Goal: Information Seeking & Learning: Understand process/instructions

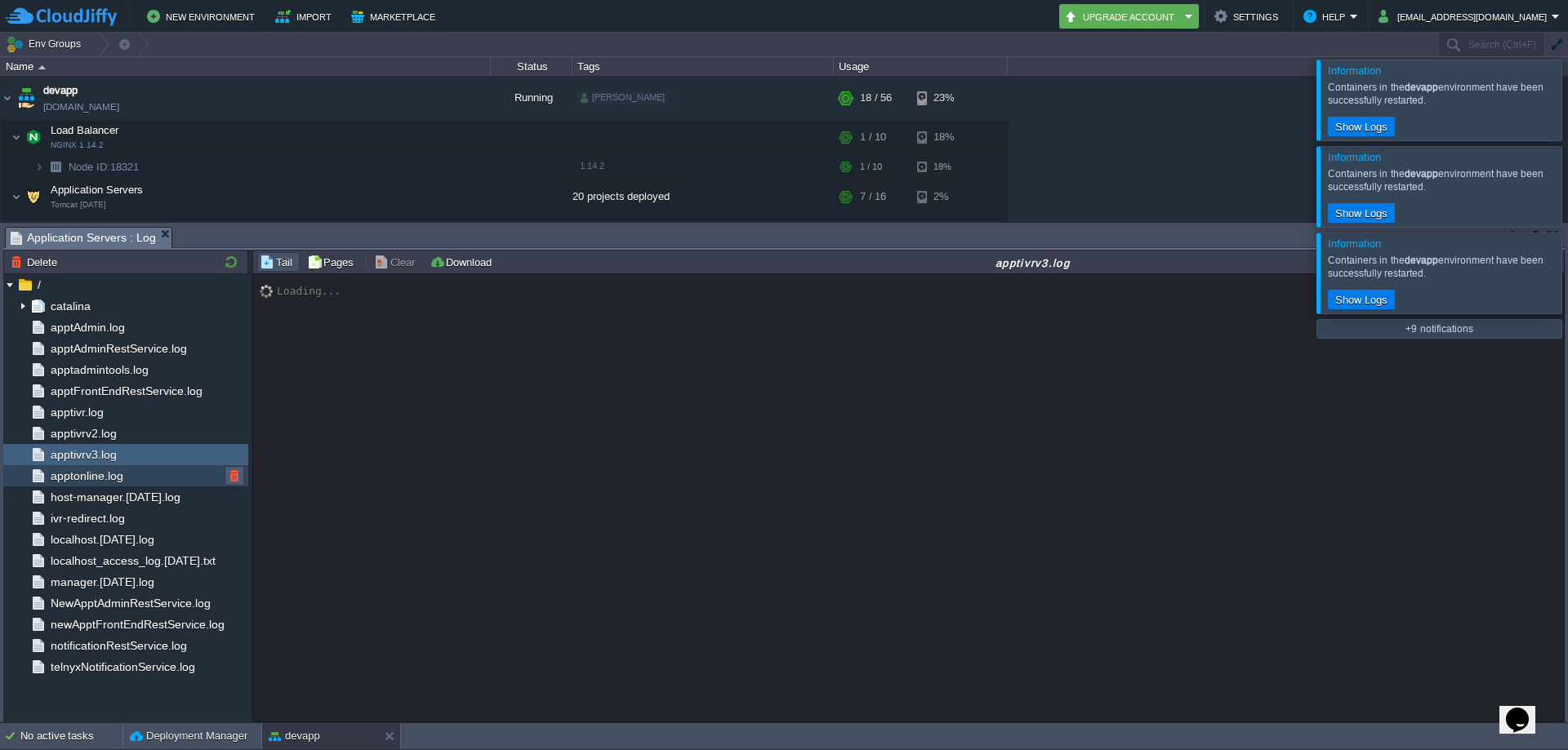
scroll to position [107, 0]
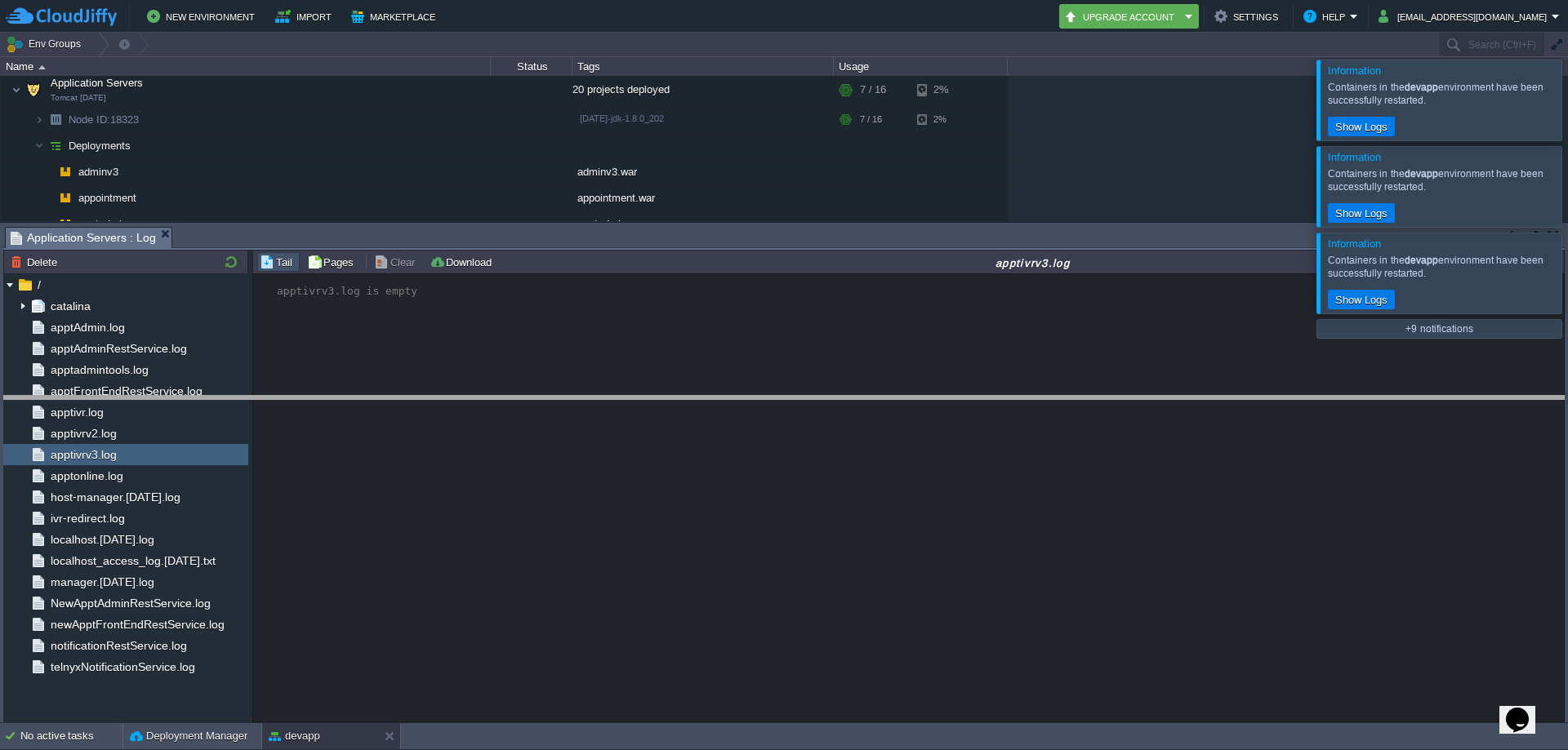
drag, startPoint x: 832, startPoint y: 248, endPoint x: 831, endPoint y: 417, distance: 169.0
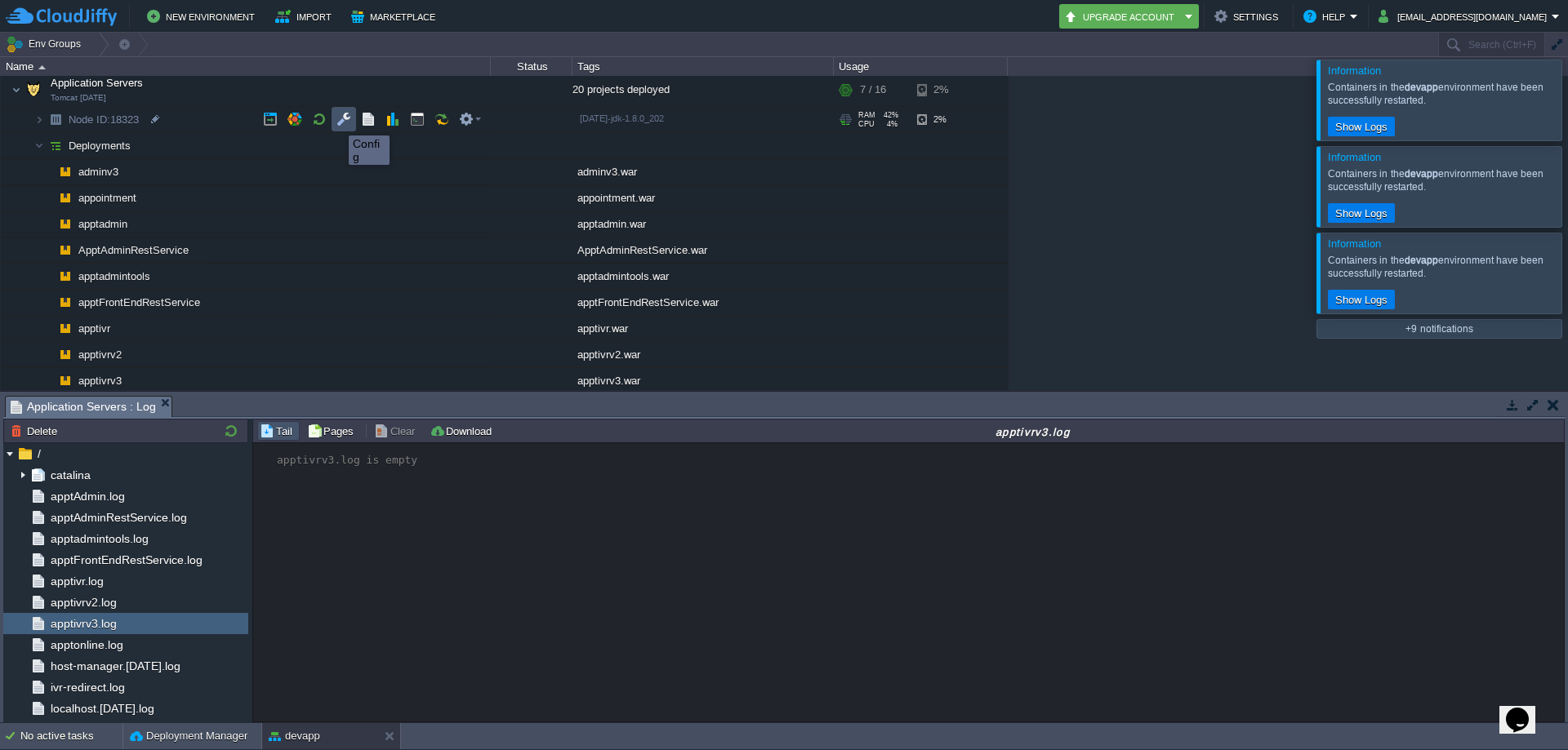
click at [338, 121] on button "button" at bounding box center [344, 118] width 14 height 14
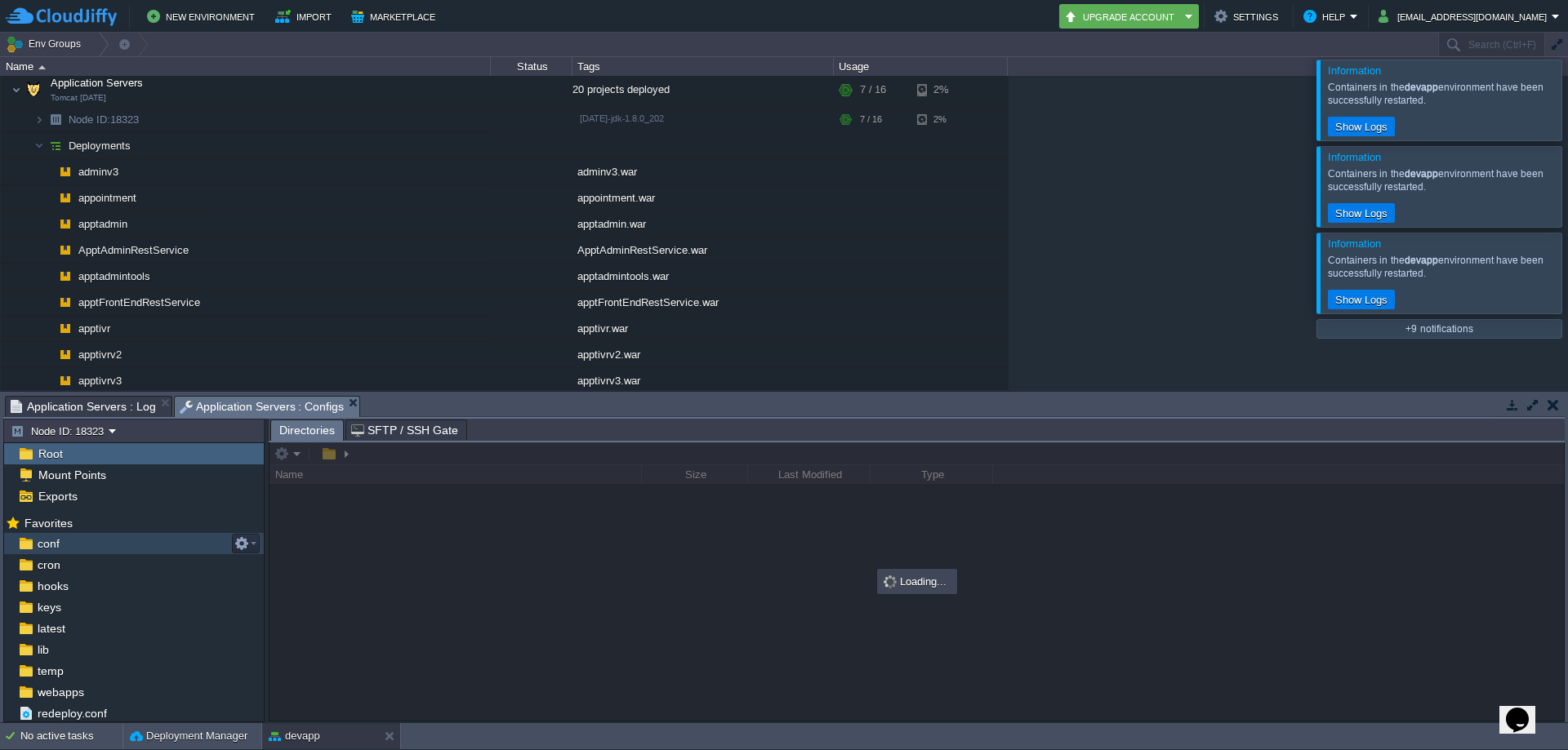
click at [51, 539] on span "conf" at bounding box center [48, 543] width 28 height 14
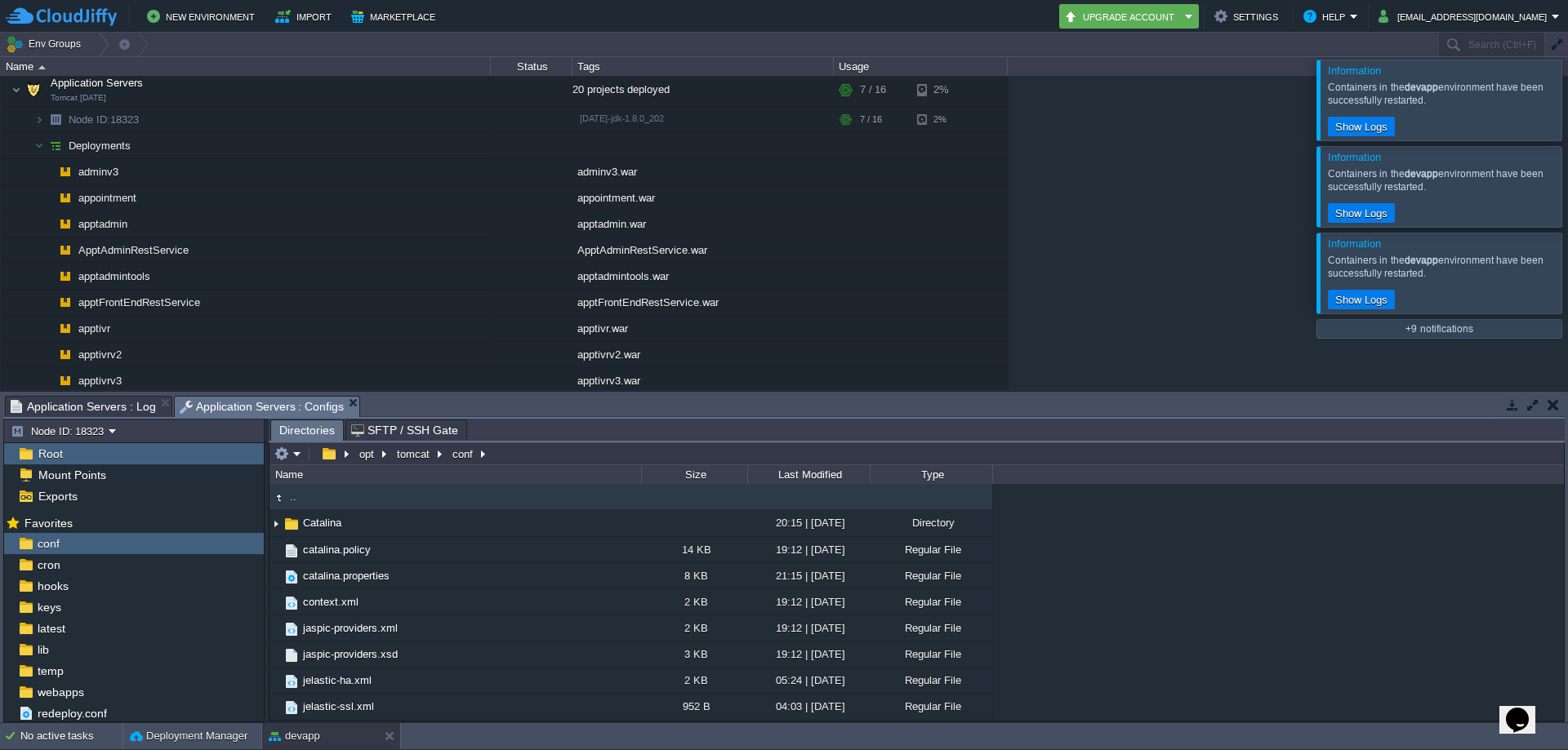
drag, startPoint x: 1557, startPoint y: 539, endPoint x: 1557, endPoint y: 599, distance: 60.0
click at [1557, 599] on div ".. Catalina 20:15 | [DATE] Directory catalina.policy 14 KB 19:12 | [DATE] Regul…" at bounding box center [917, 602] width 1294 height 236
drag, startPoint x: 1557, startPoint y: 539, endPoint x: 1563, endPoint y: 599, distance: 60.3
click at [1566, 600] on div "Tasks Activity Log Archive Git / SVN Application Servers : Log Application Serv…" at bounding box center [784, 557] width 1568 height 331
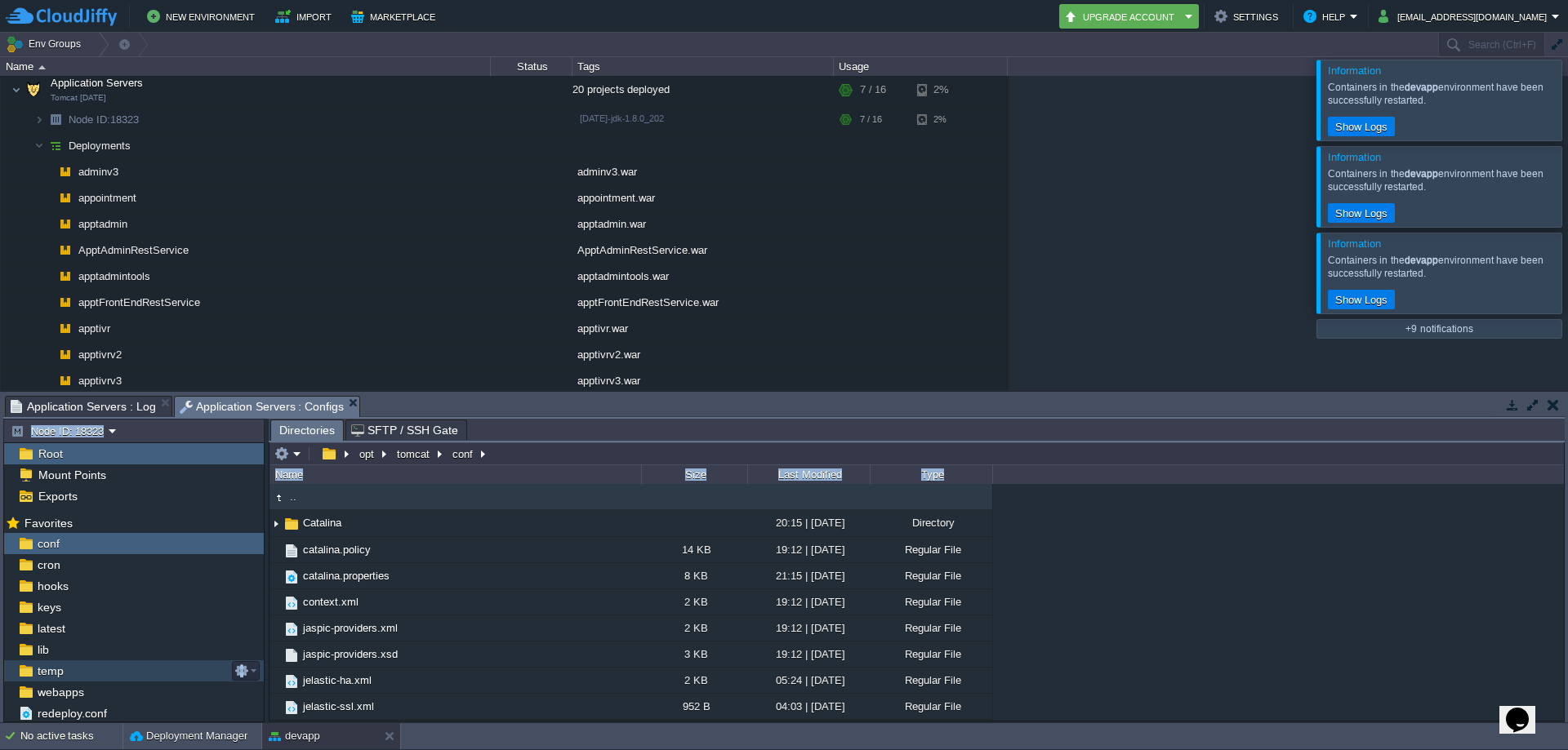
click at [53, 669] on span "temp" at bounding box center [49, 671] width 32 height 14
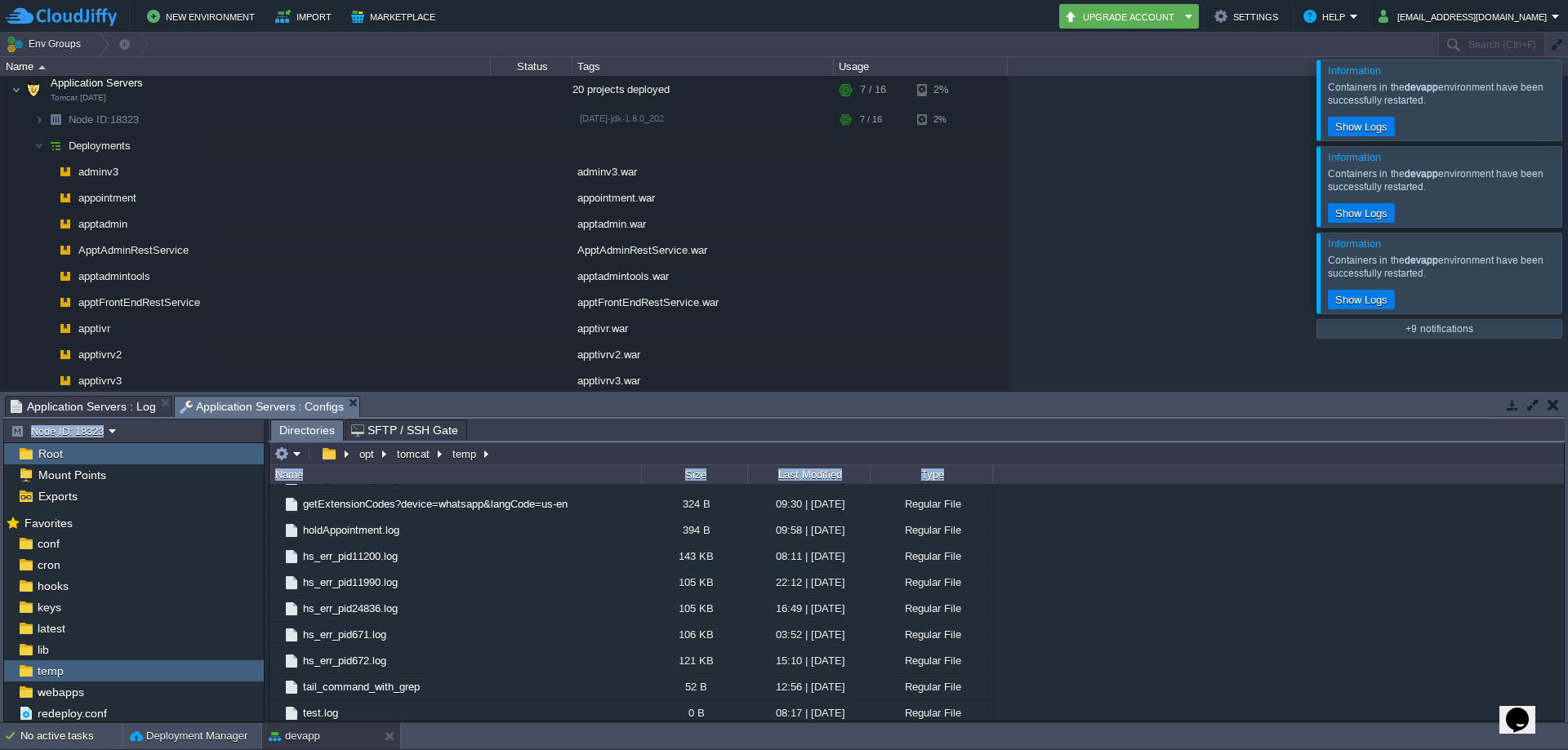
scroll to position [502, 0]
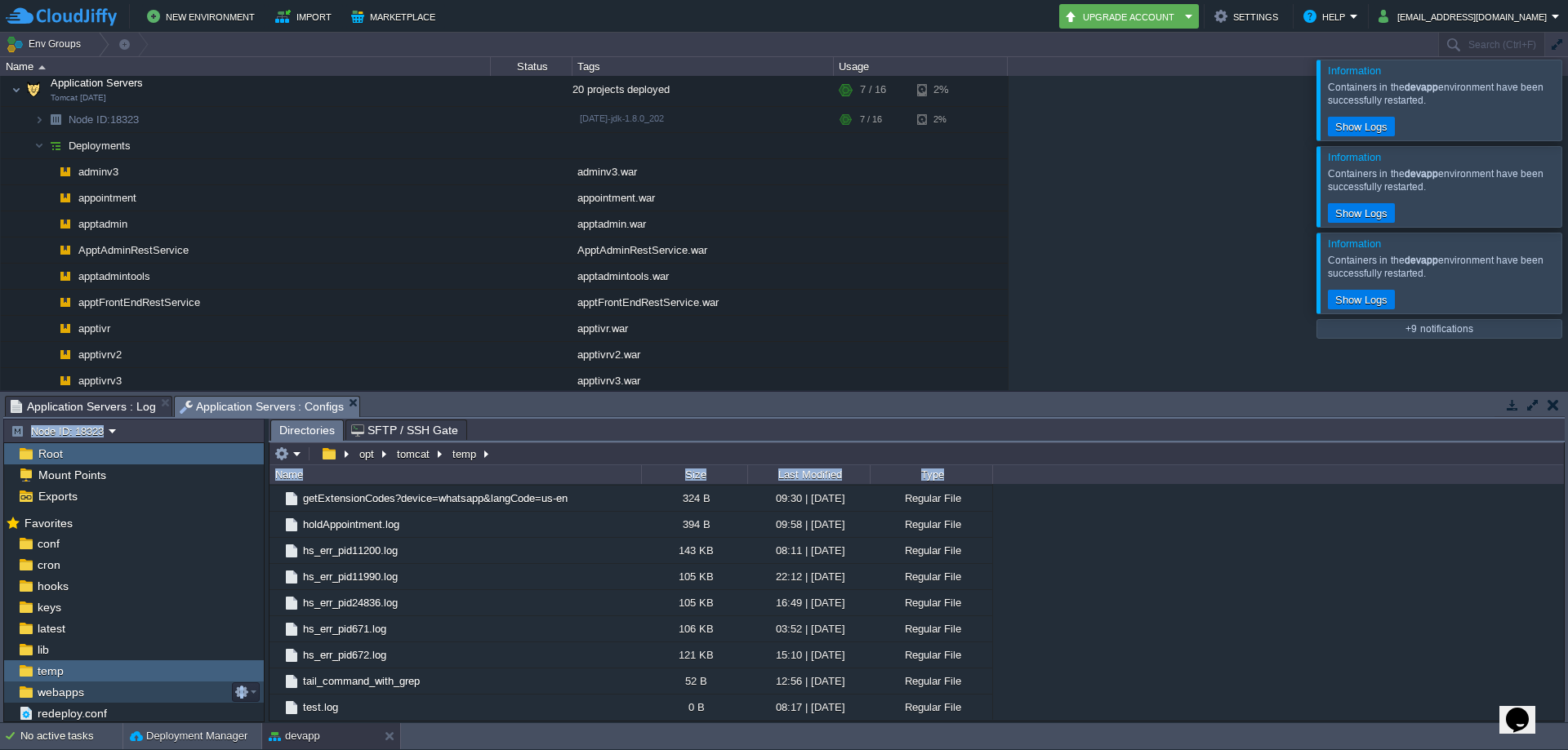
click at [60, 693] on span "webapps" at bounding box center [60, 691] width 52 height 14
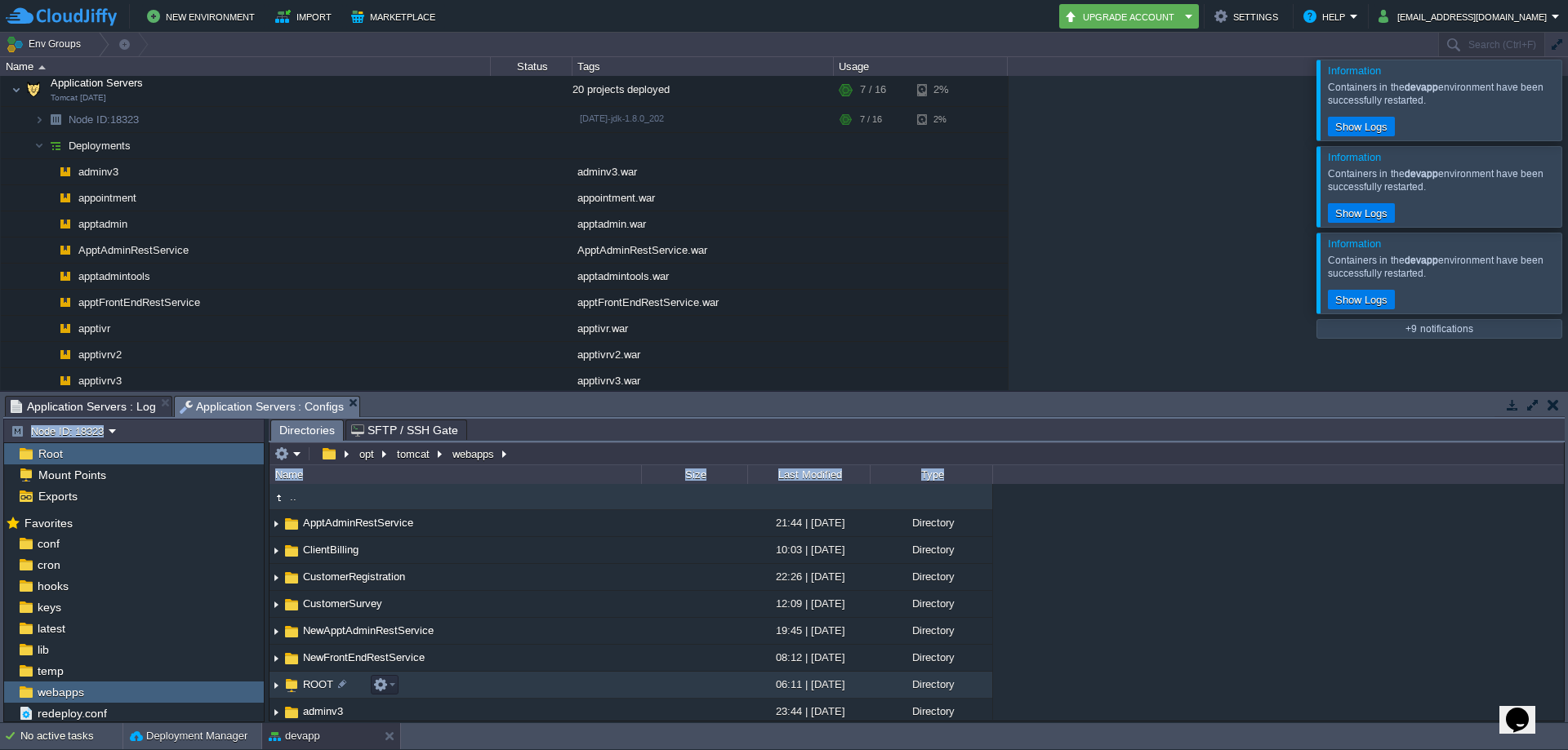
click at [273, 683] on img at bounding box center [275, 685] width 13 height 26
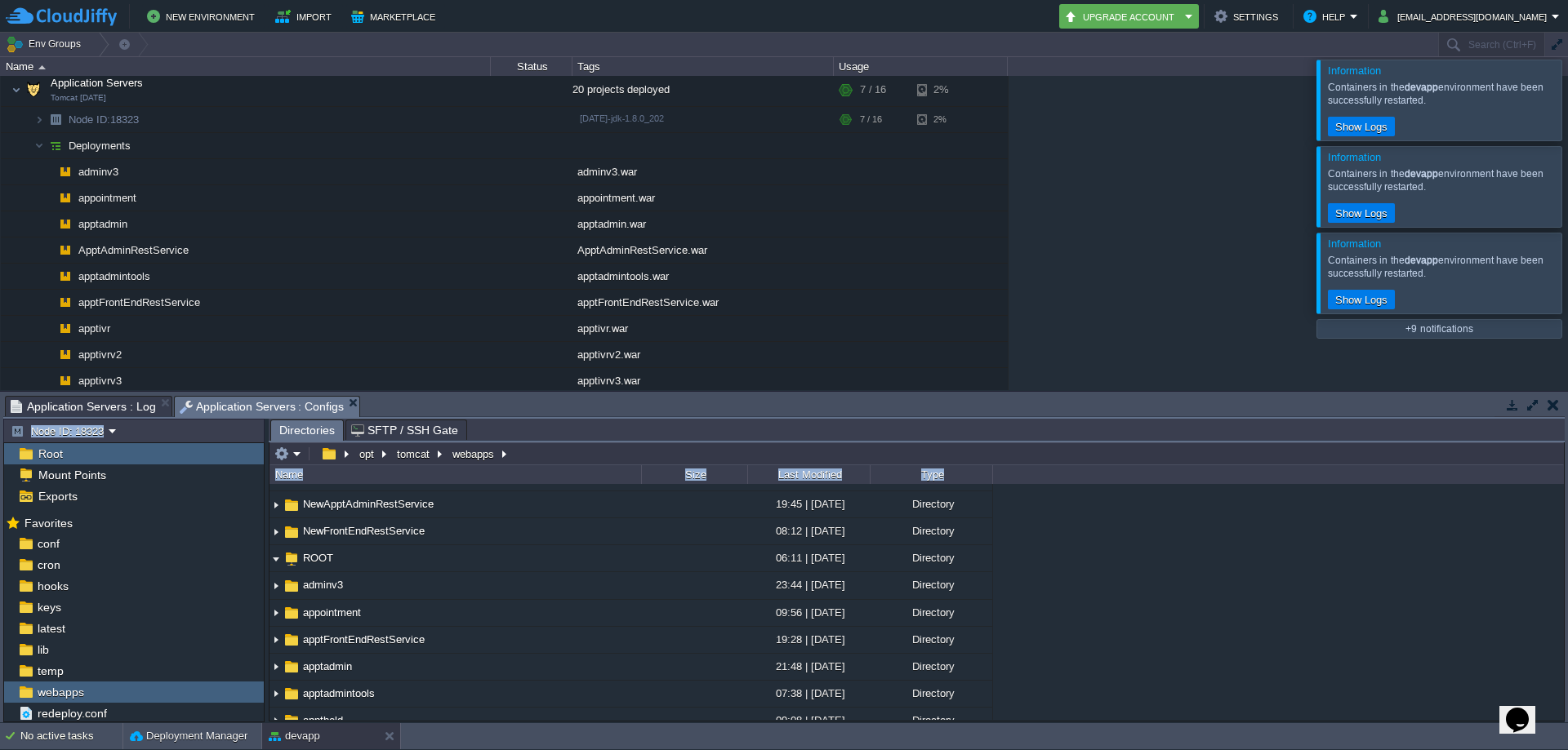
scroll to position [118, 0]
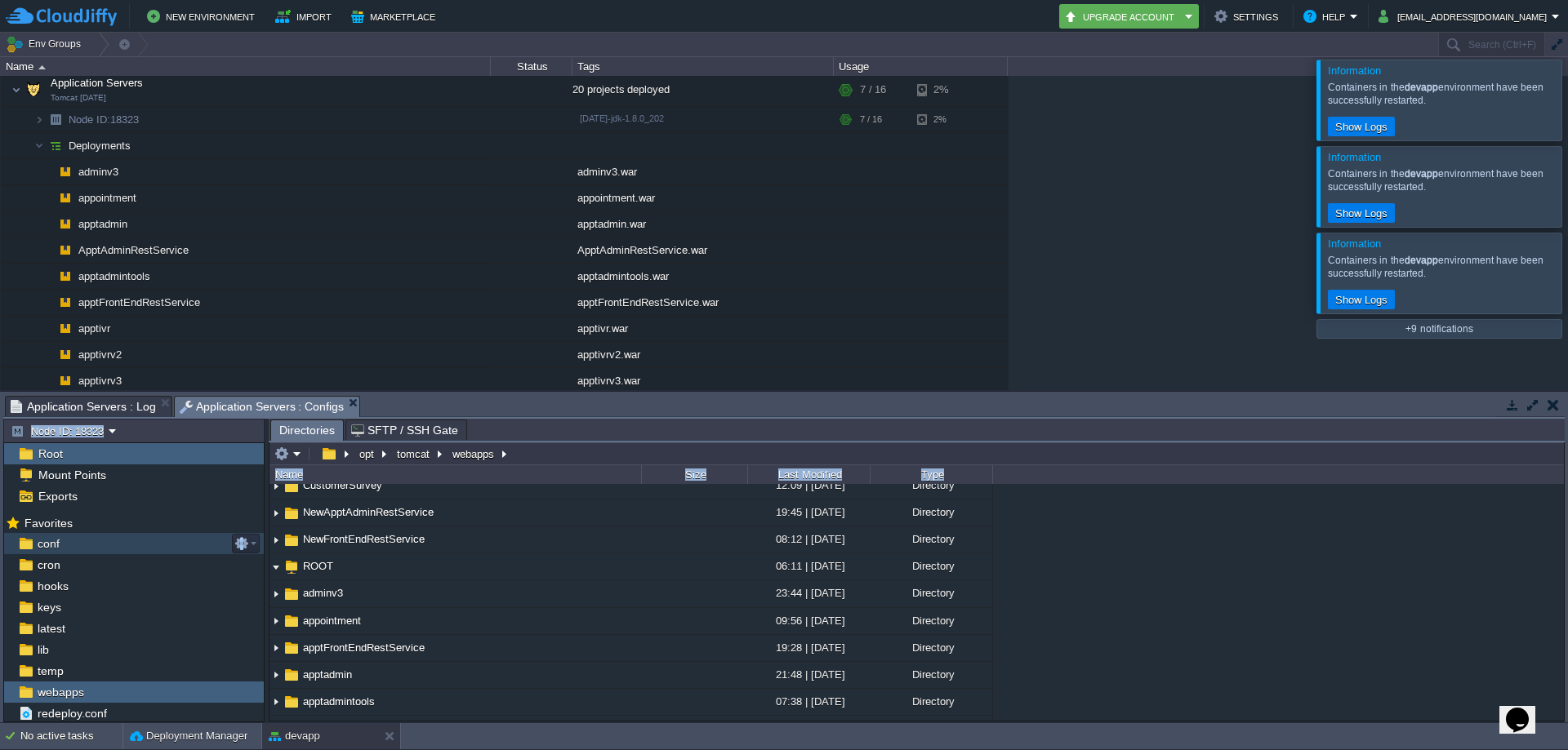
click at [53, 542] on span "conf" at bounding box center [48, 543] width 28 height 14
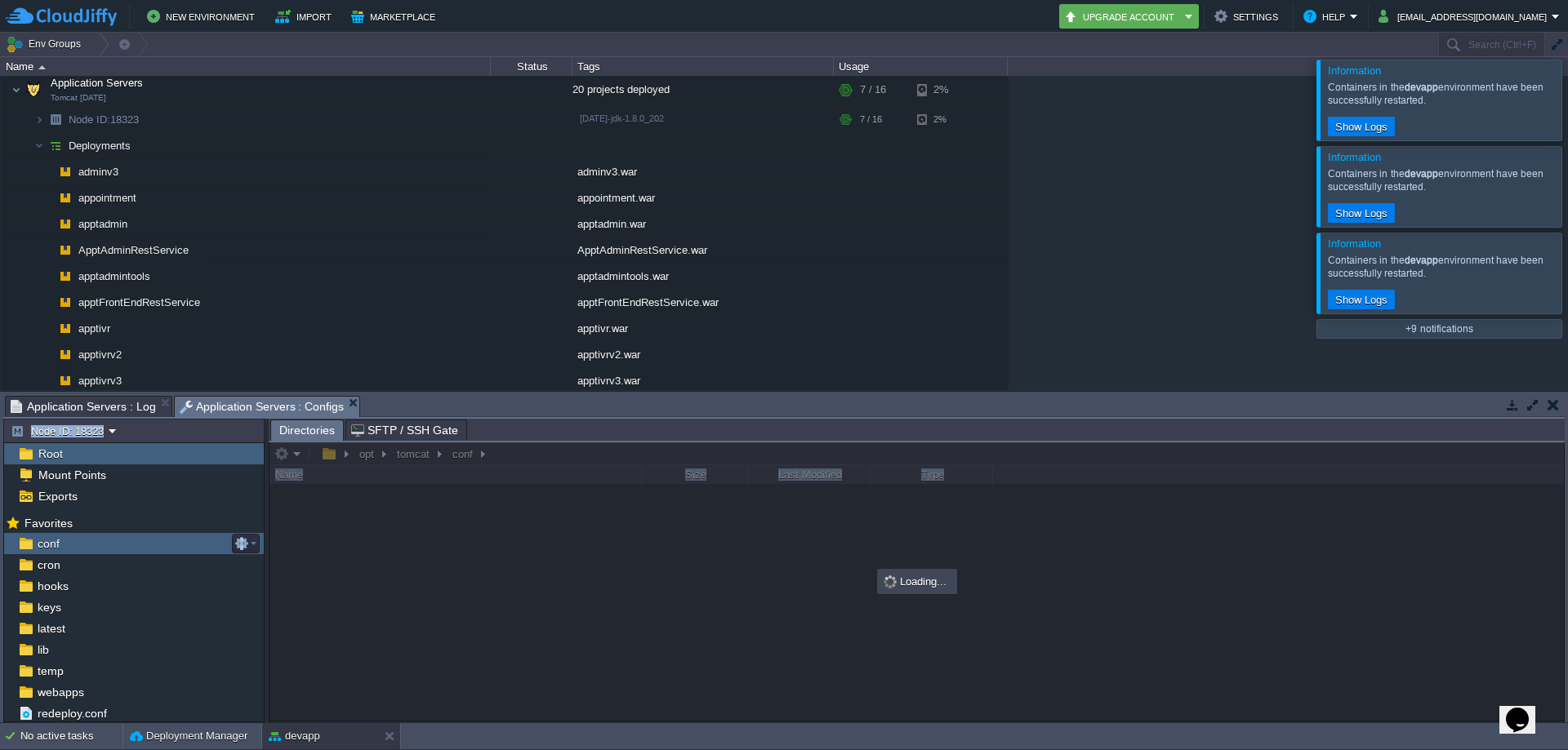
scroll to position [0, 0]
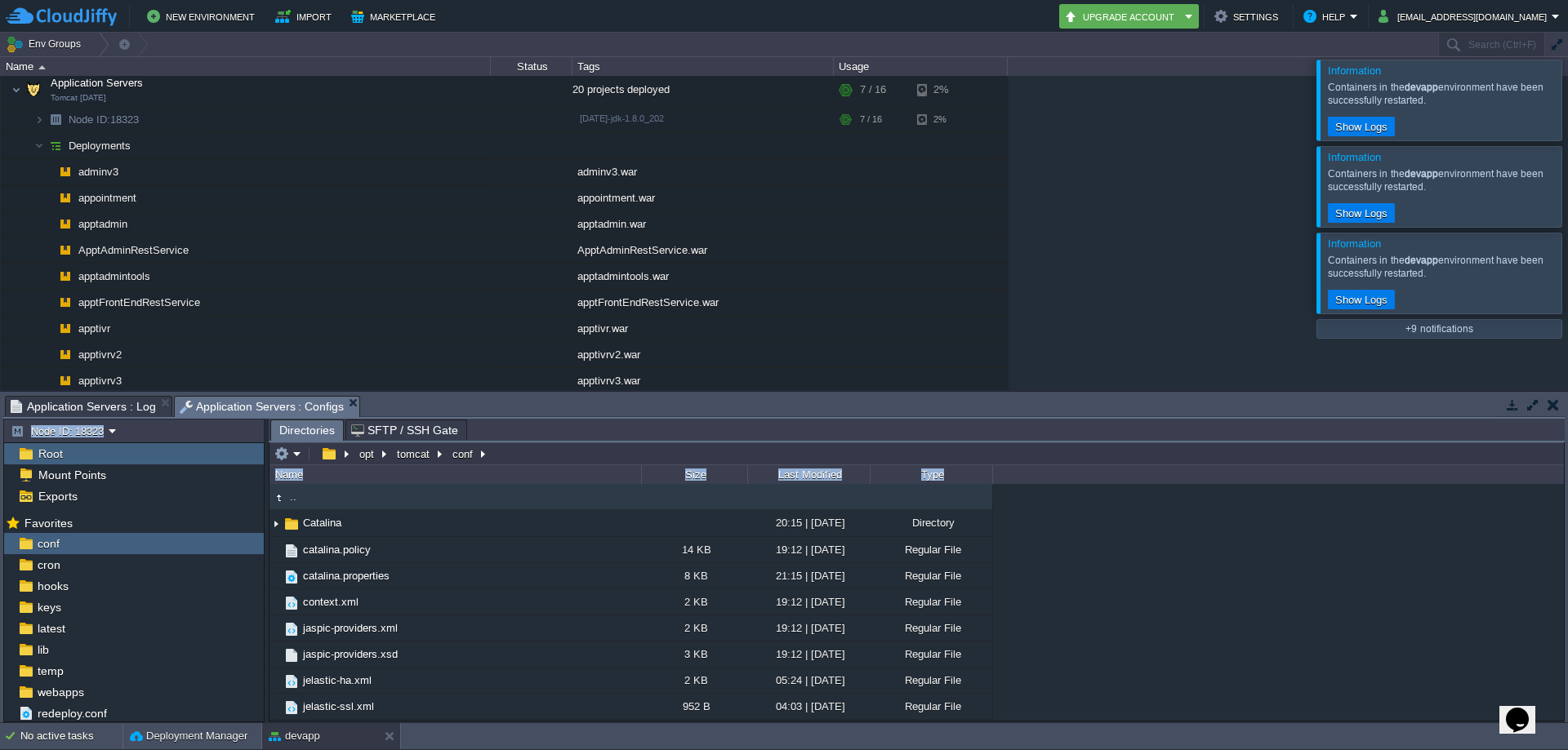
click at [1555, 543] on div ".. Catalina 20:15 | [DATE] Directory catalina.policy 14 KB 19:12 | [DATE] Regul…" at bounding box center [917, 602] width 1294 height 236
click at [49, 563] on span "cron" at bounding box center [49, 564] width 29 height 14
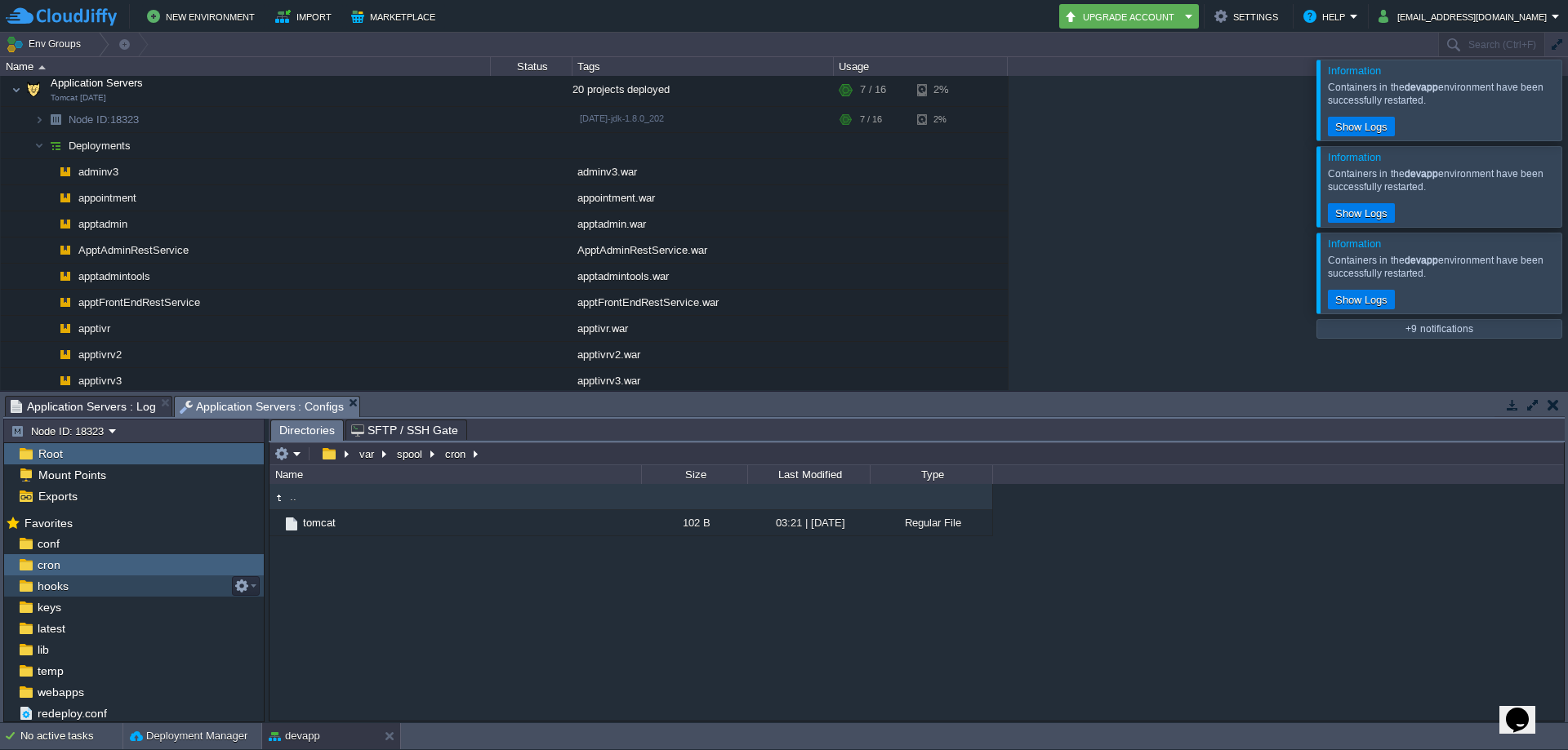
click at [56, 585] on span "hooks" at bounding box center [52, 586] width 37 height 14
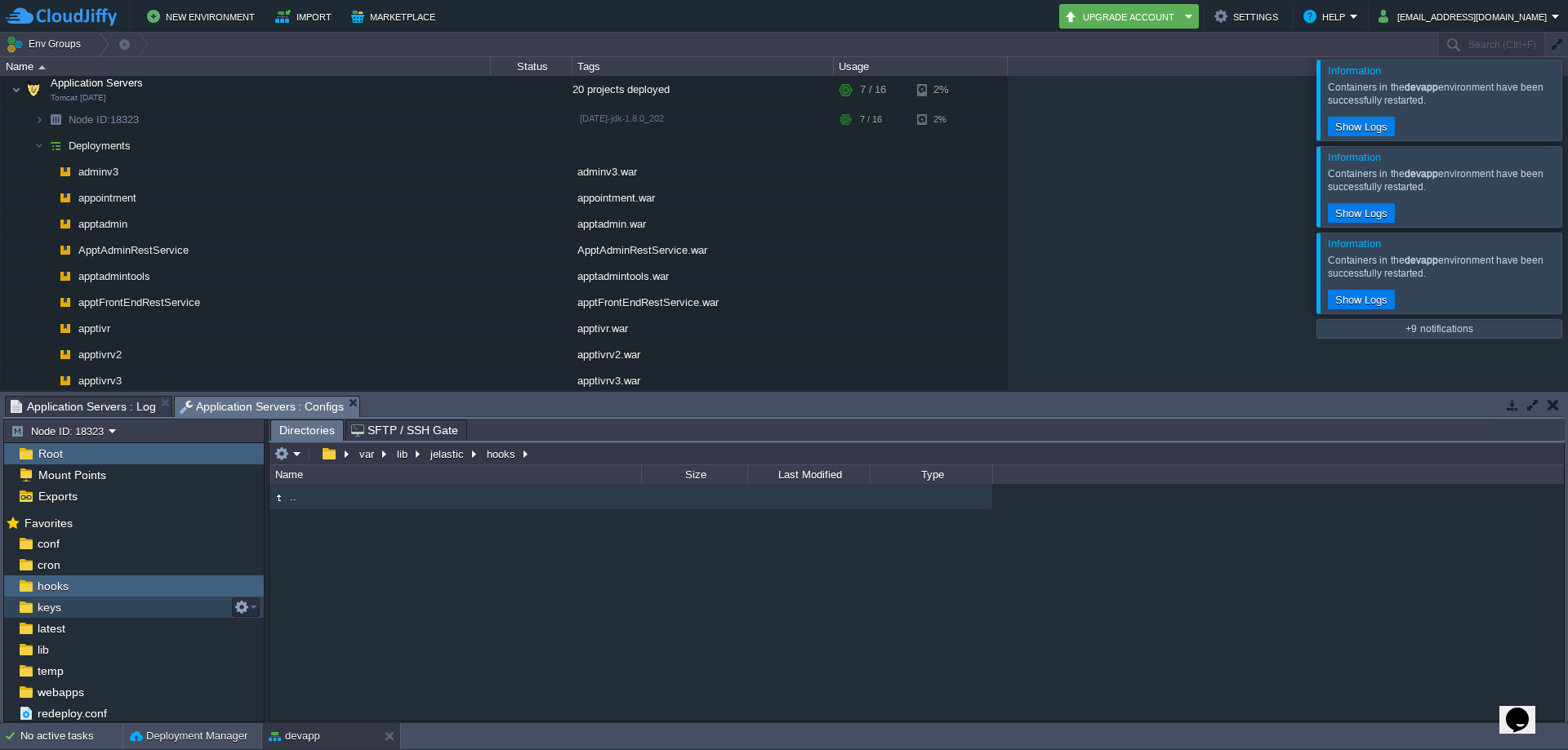
click at [49, 610] on span "keys" at bounding box center [49, 607] width 29 height 14
click at [39, 628] on span "latest" at bounding box center [50, 628] width 33 height 14
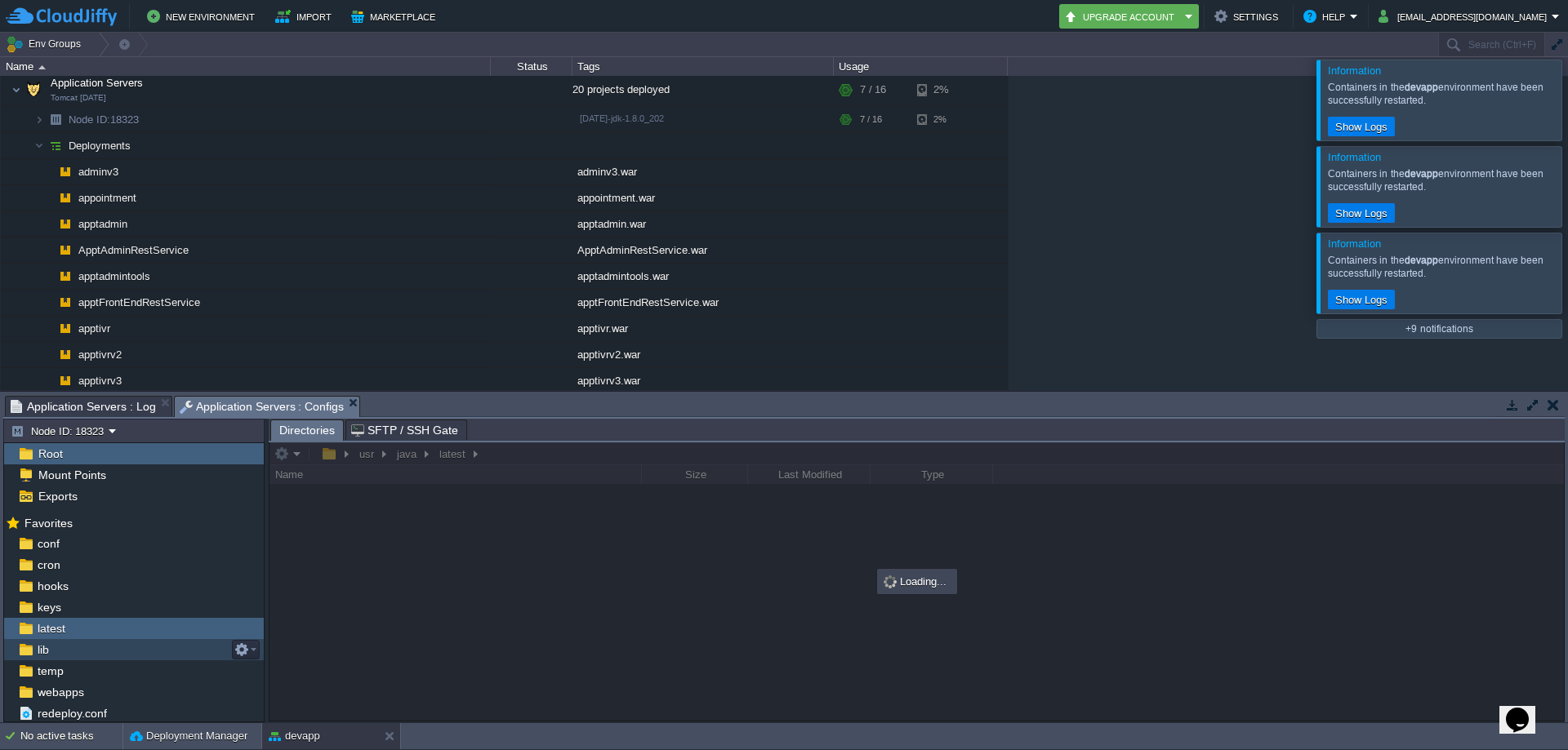
click at [42, 647] on span "lib" at bounding box center [43, 649] width 17 height 14
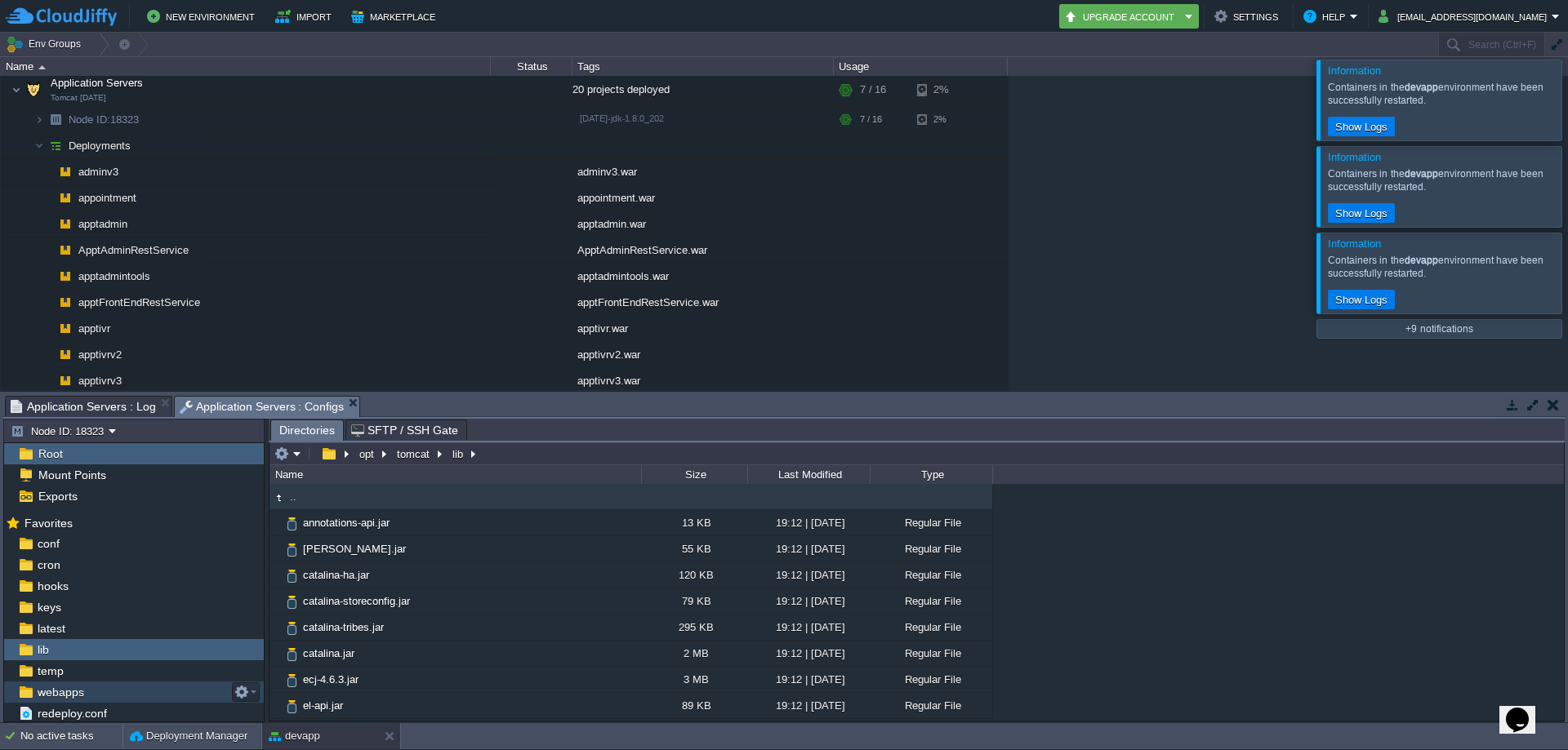
click at [56, 689] on span "webapps" at bounding box center [60, 691] width 52 height 14
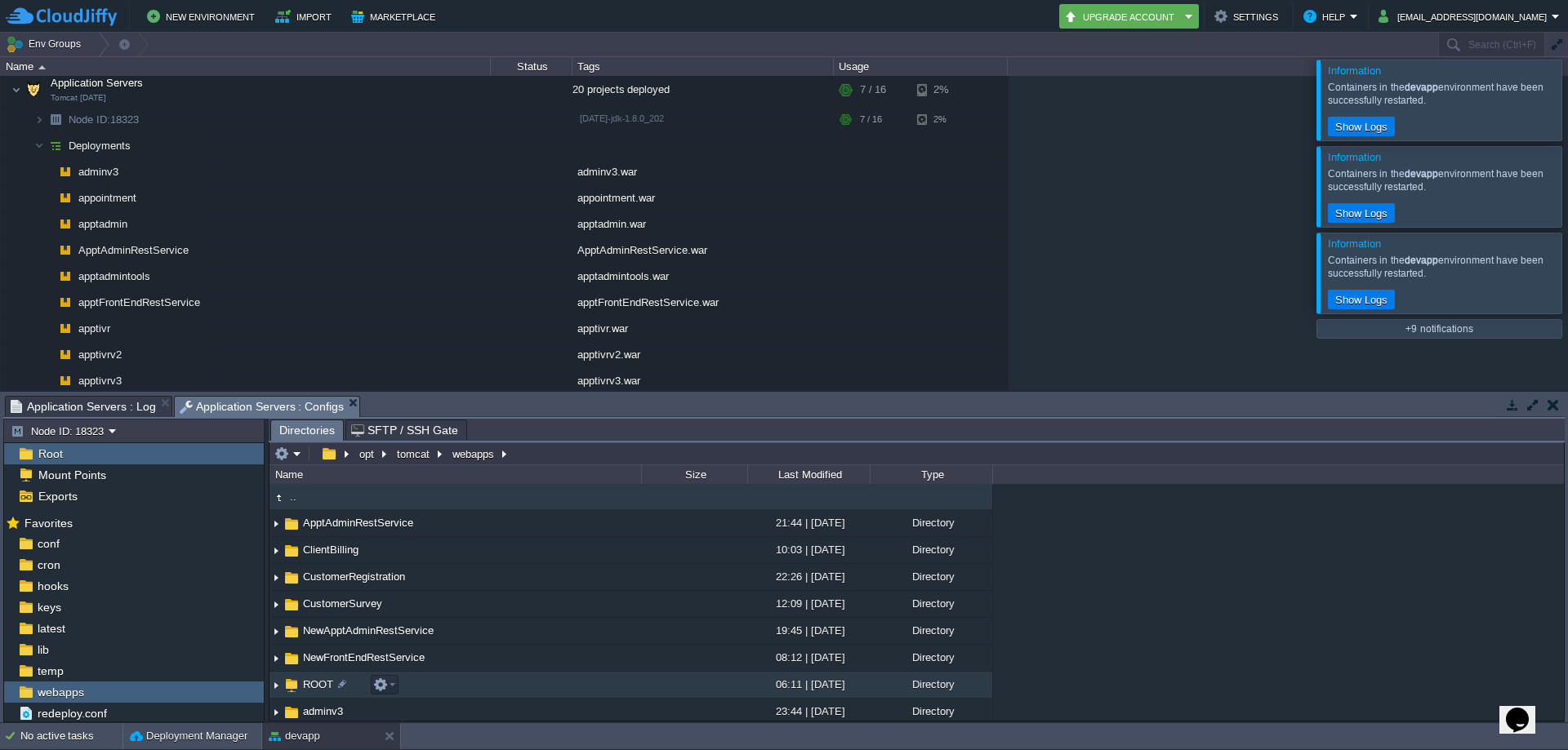
click at [272, 685] on img at bounding box center [275, 685] width 13 height 26
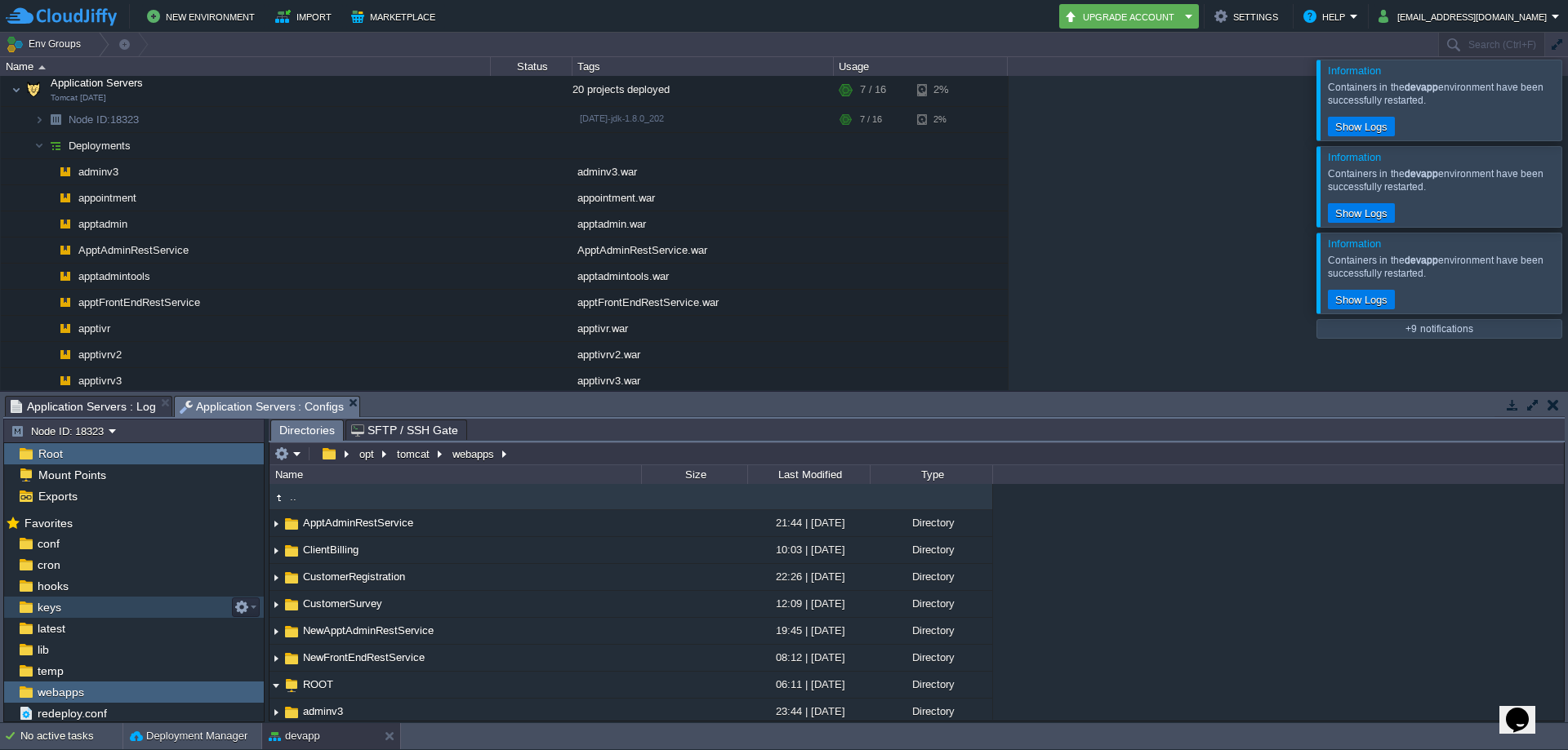
click at [52, 608] on span "keys" at bounding box center [49, 607] width 29 height 14
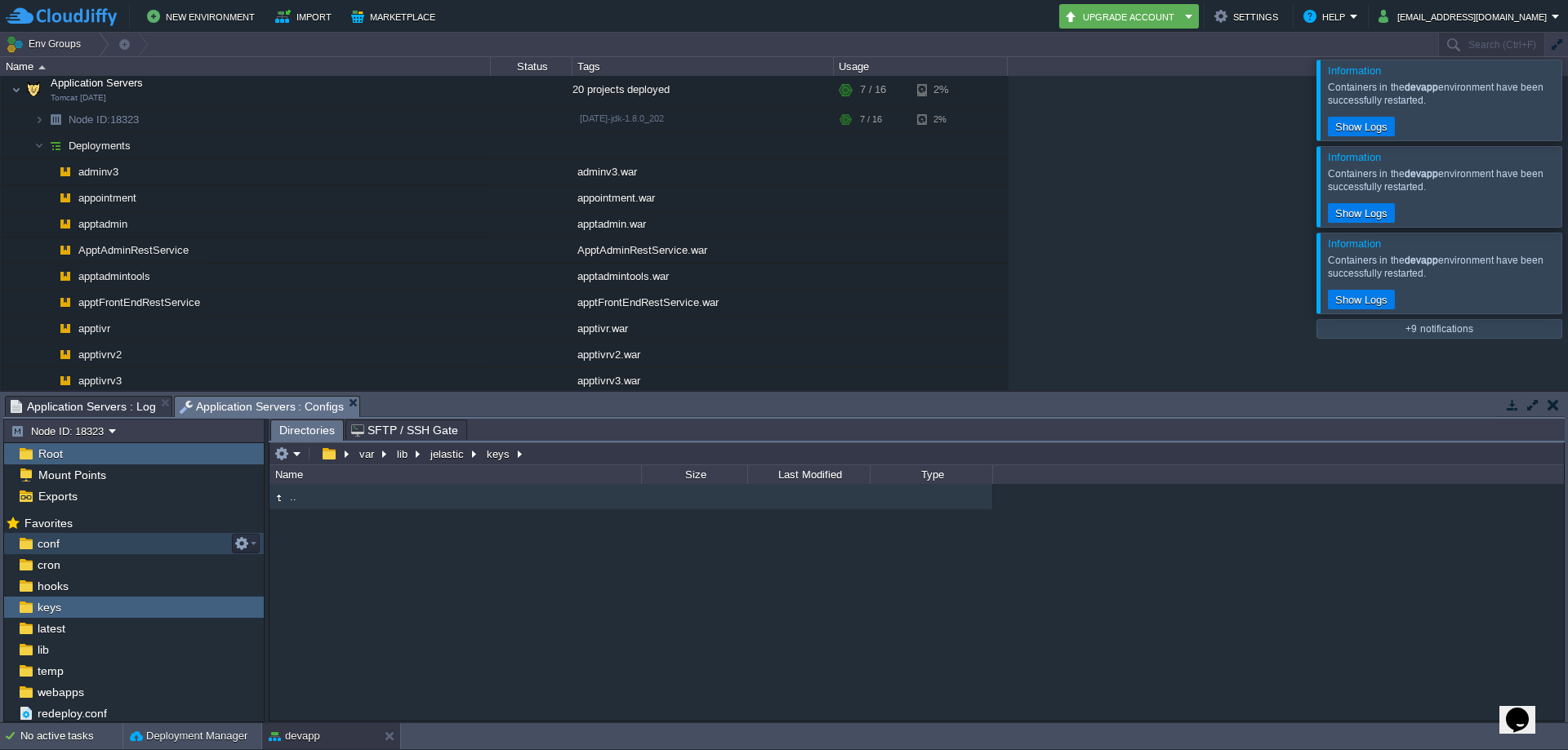
click at [40, 545] on span "conf" at bounding box center [48, 543] width 28 height 14
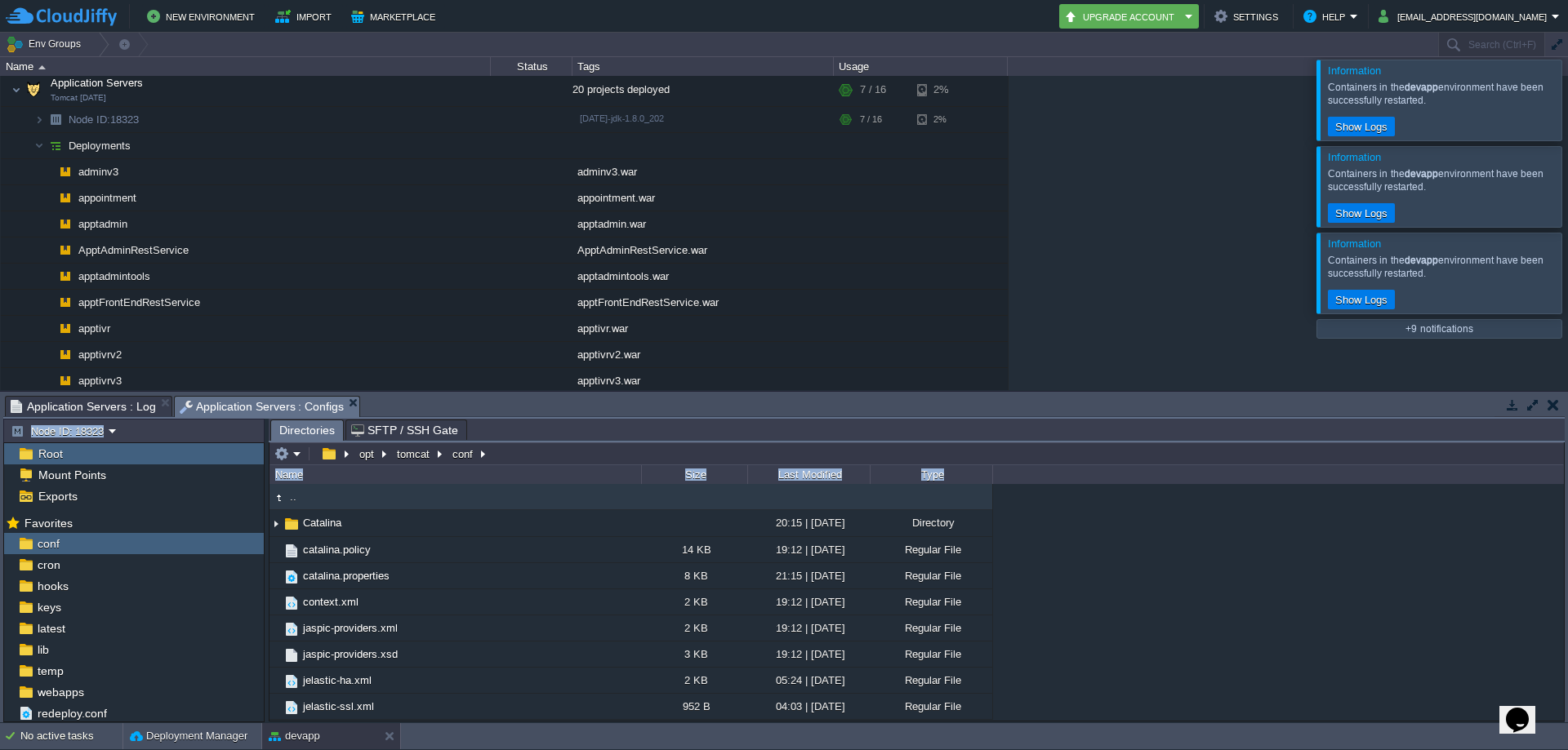
drag, startPoint x: 1557, startPoint y: 553, endPoint x: 1563, endPoint y: 603, distance: 50.4
click at [1565, 608] on div "Tasks Activity Log Archive Git / SVN Application Servers : Log Application Serv…" at bounding box center [784, 557] width 1568 height 331
click at [47, 566] on span "cron" at bounding box center [49, 564] width 29 height 14
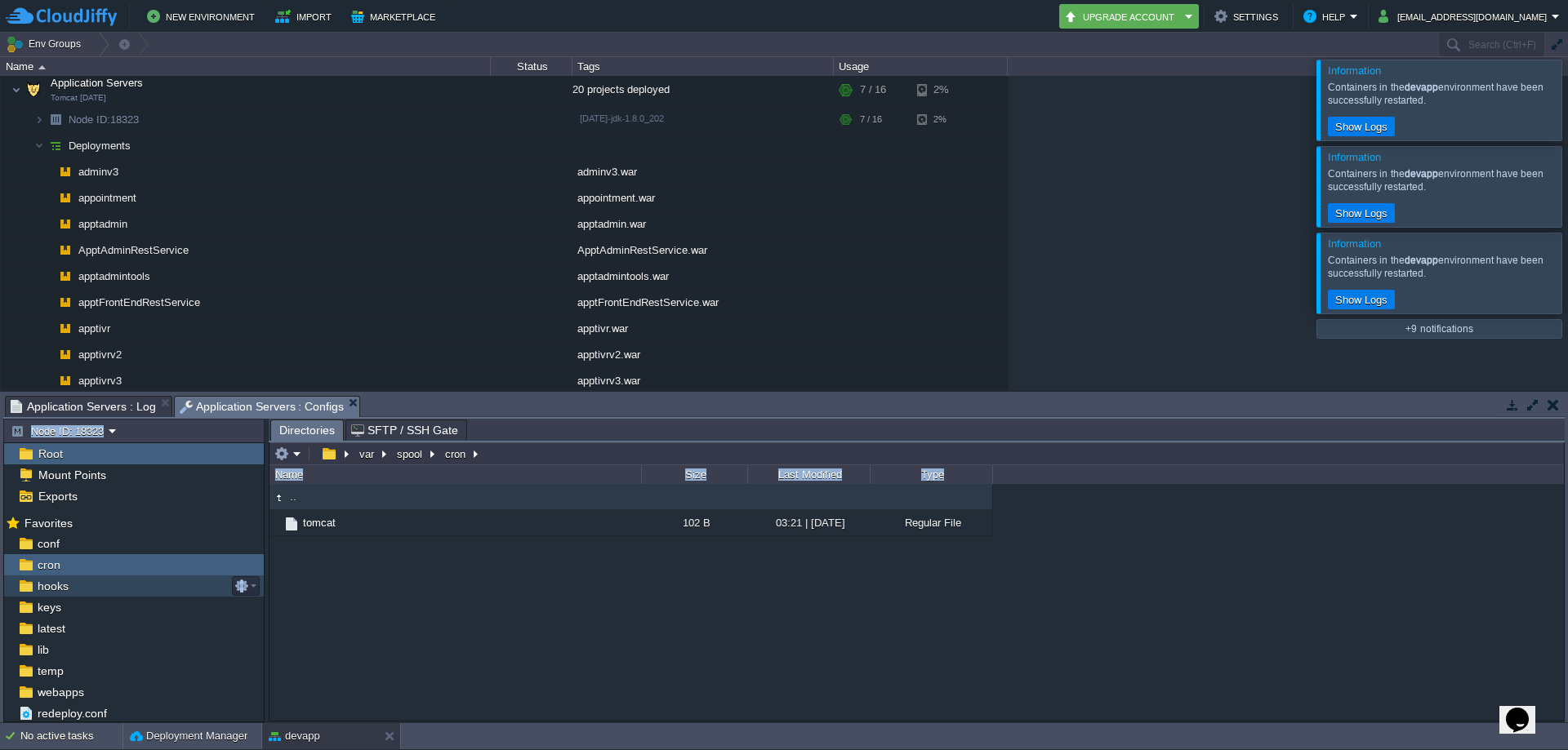
click at [55, 593] on span "hooks" at bounding box center [52, 586] width 37 height 14
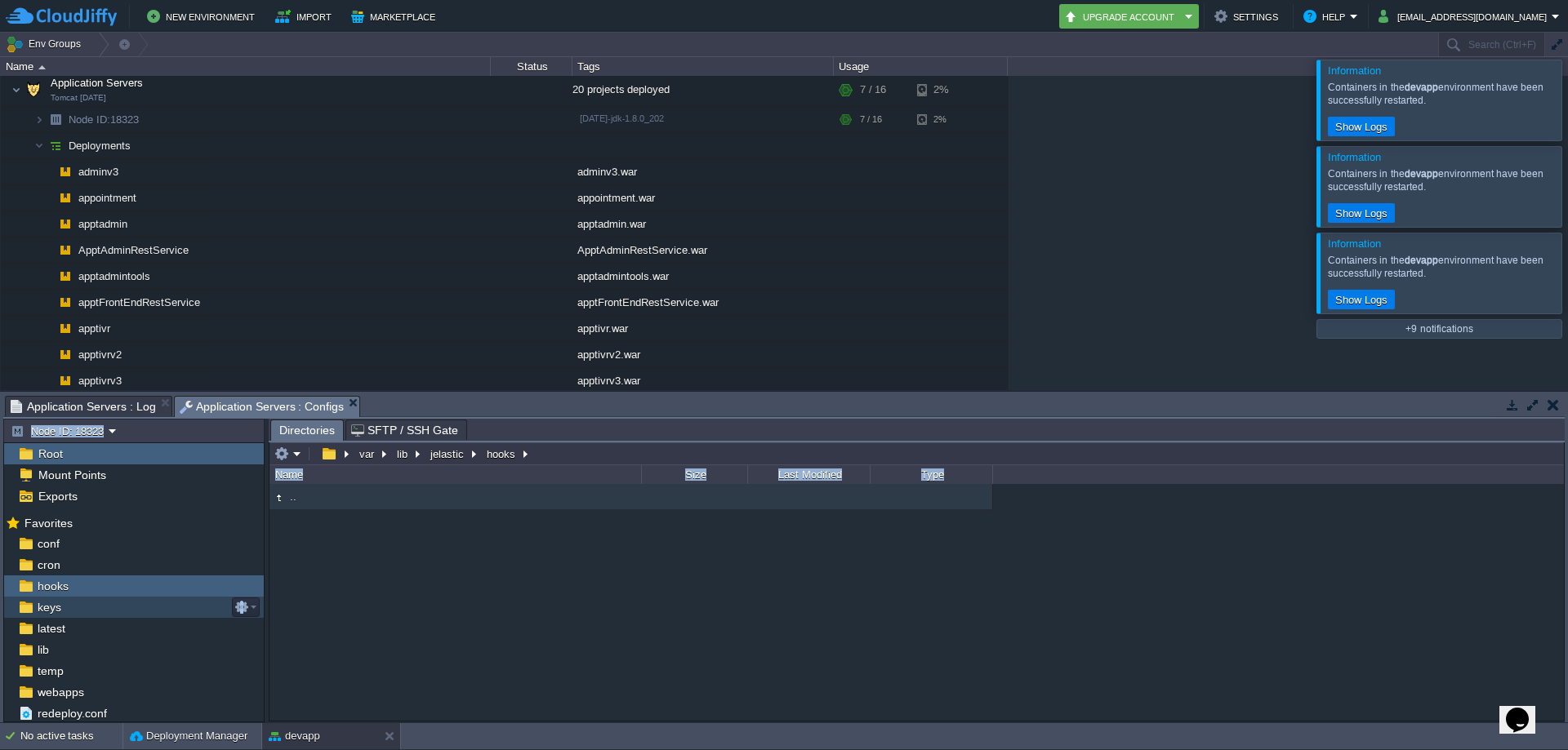
click at [52, 606] on span "keys" at bounding box center [49, 607] width 29 height 14
click at [47, 627] on span "latest" at bounding box center [50, 628] width 33 height 14
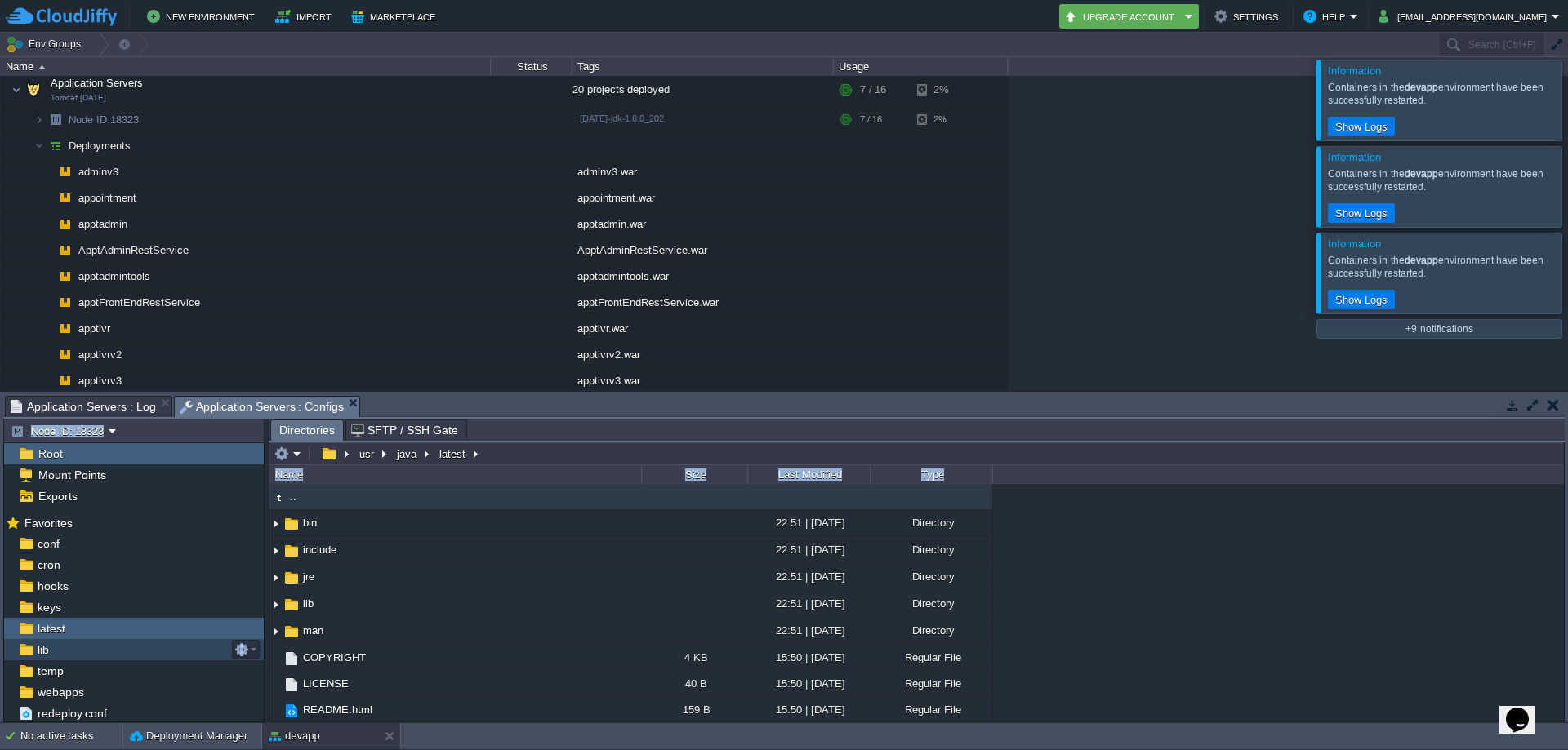
click at [47, 654] on span "lib" at bounding box center [43, 649] width 17 height 14
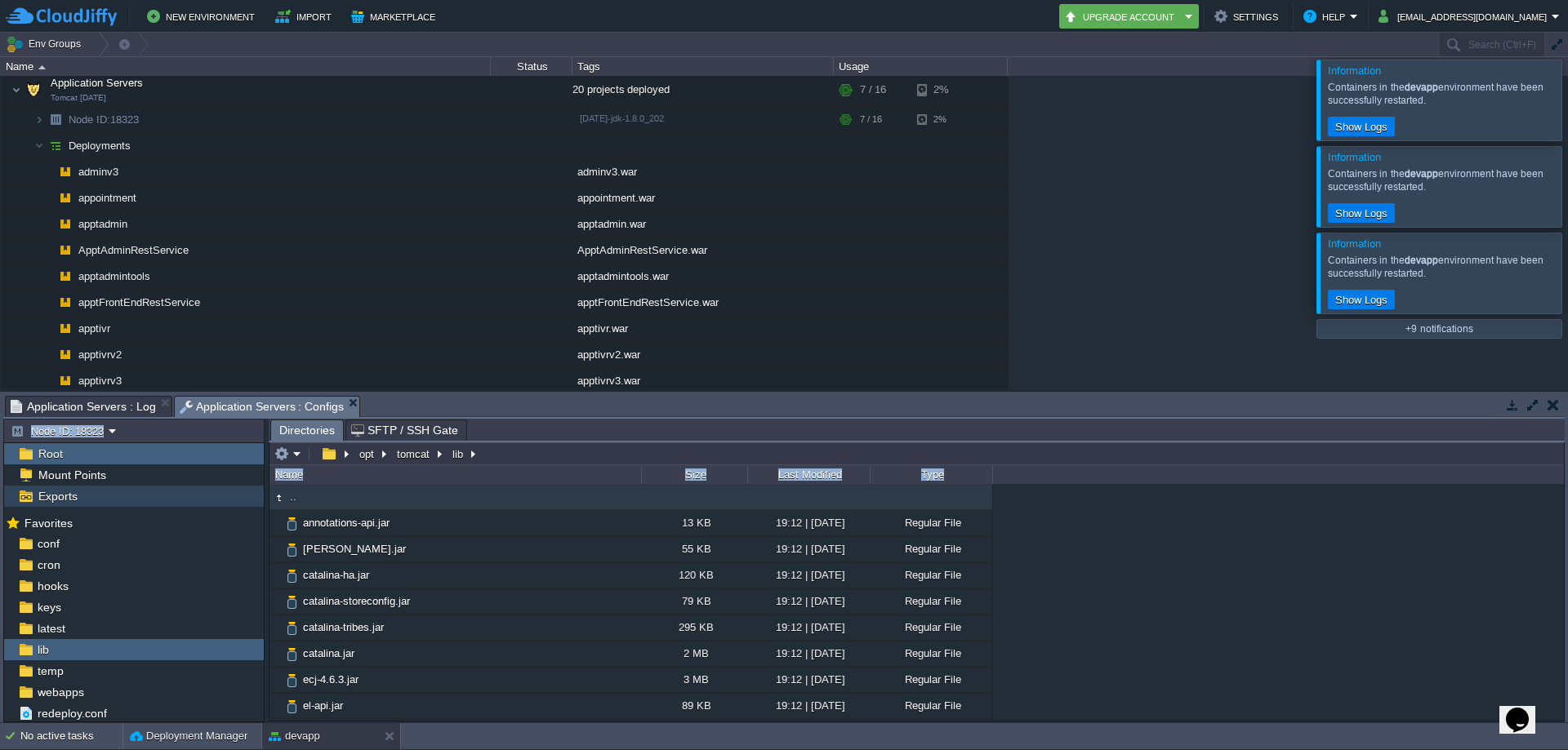
click at [57, 505] on div "Exports" at bounding box center [134, 496] width 260 height 21
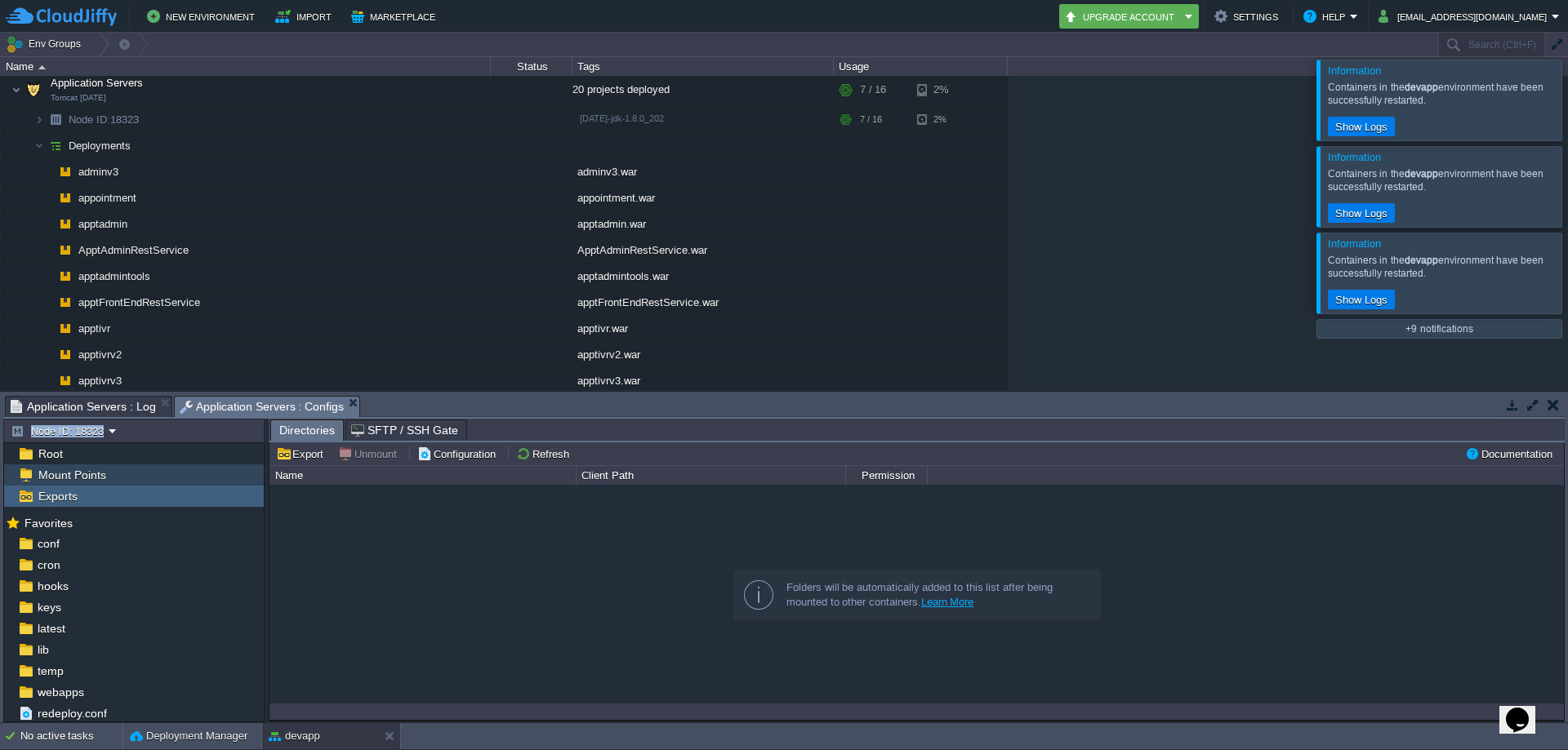
click at [72, 476] on span "Mount Points" at bounding box center [72, 475] width 73 height 14
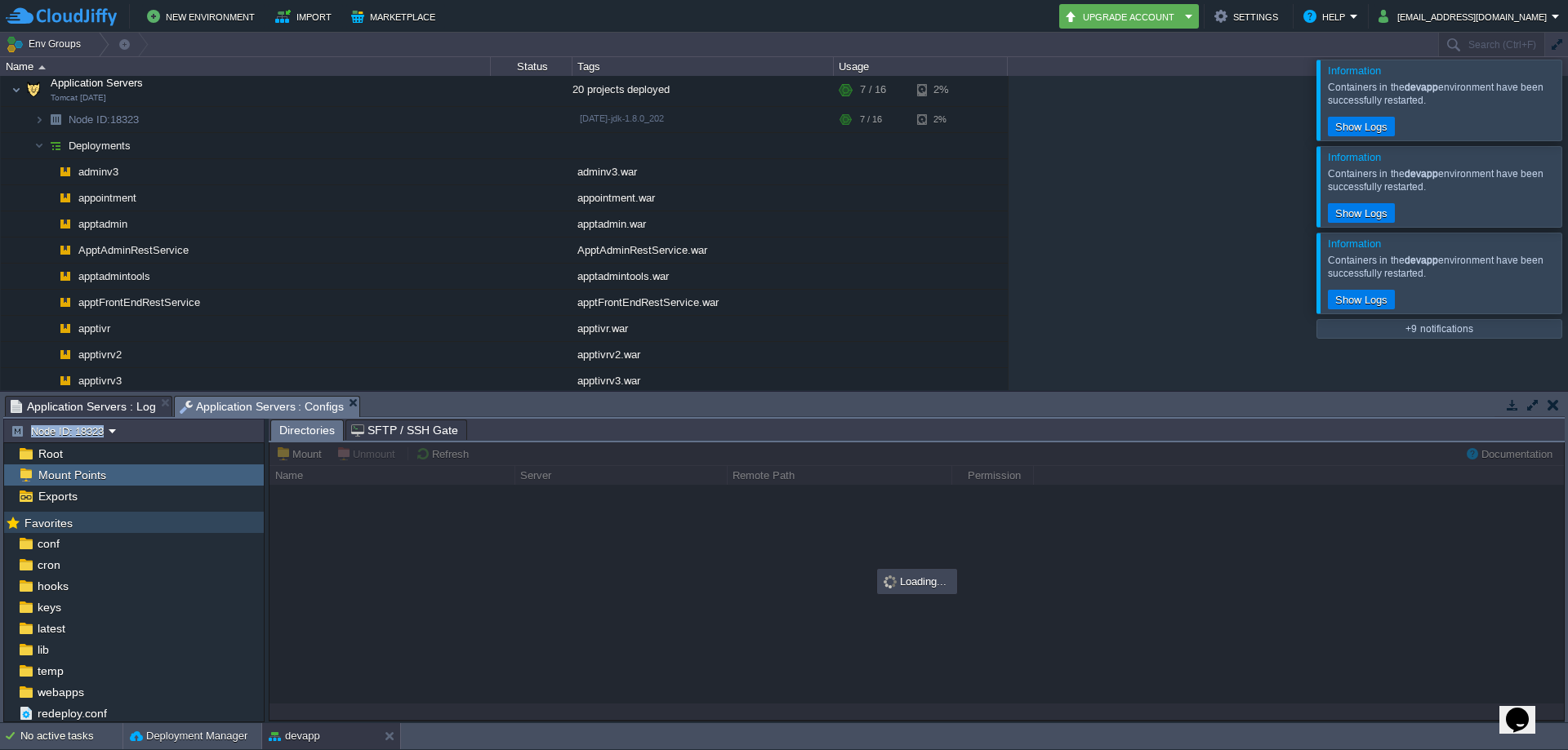
type input "/apps"
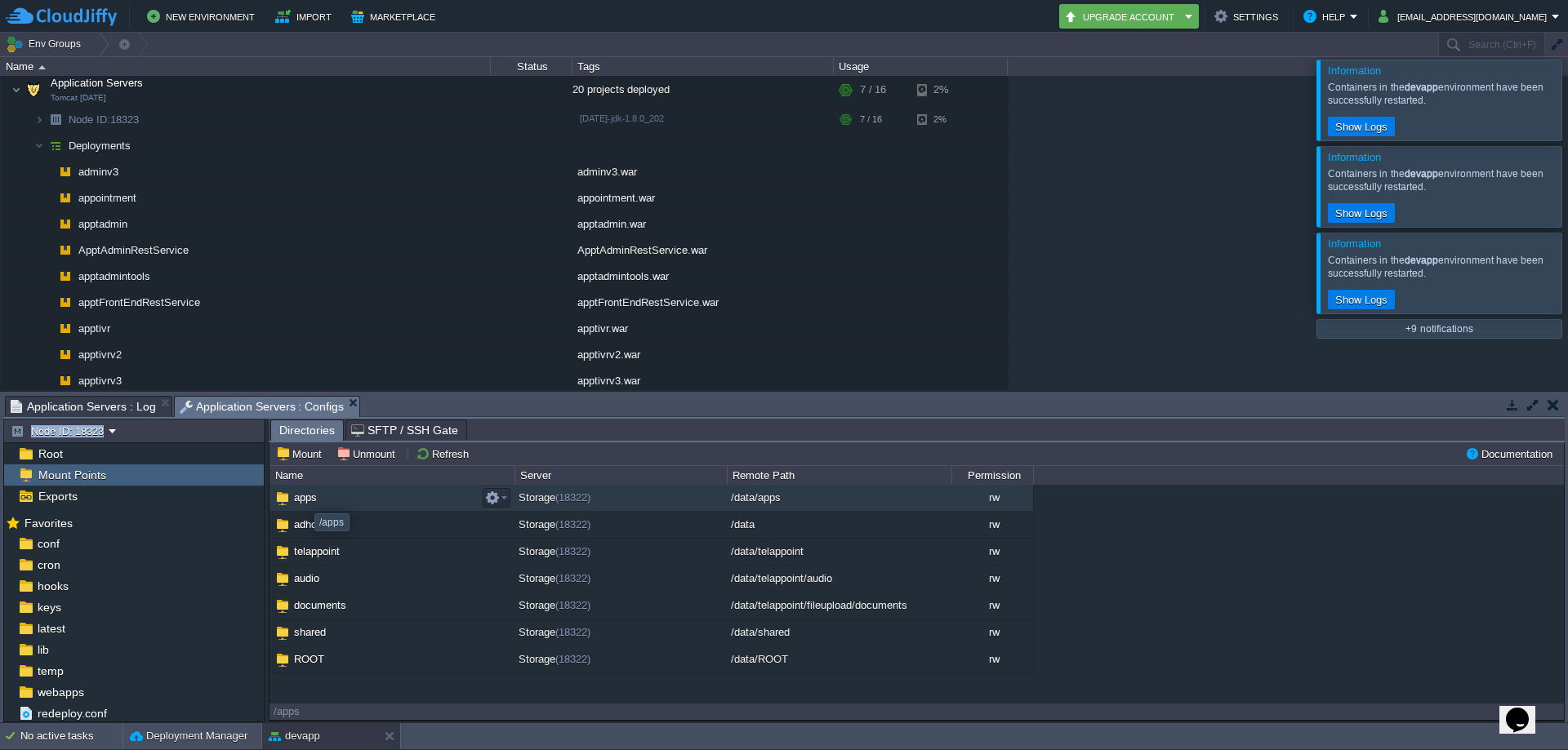
click at [302, 499] on span "apps" at bounding box center [305, 498] width 28 height 14
click at [307, 504] on span "apps" at bounding box center [305, 498] width 28 height 14
click at [63, 526] on span "Favorites" at bounding box center [48, 522] width 54 height 14
click at [53, 524] on span "Favorites" at bounding box center [48, 522] width 54 height 14
click at [304, 492] on td "apps" at bounding box center [391, 499] width 245 height 27
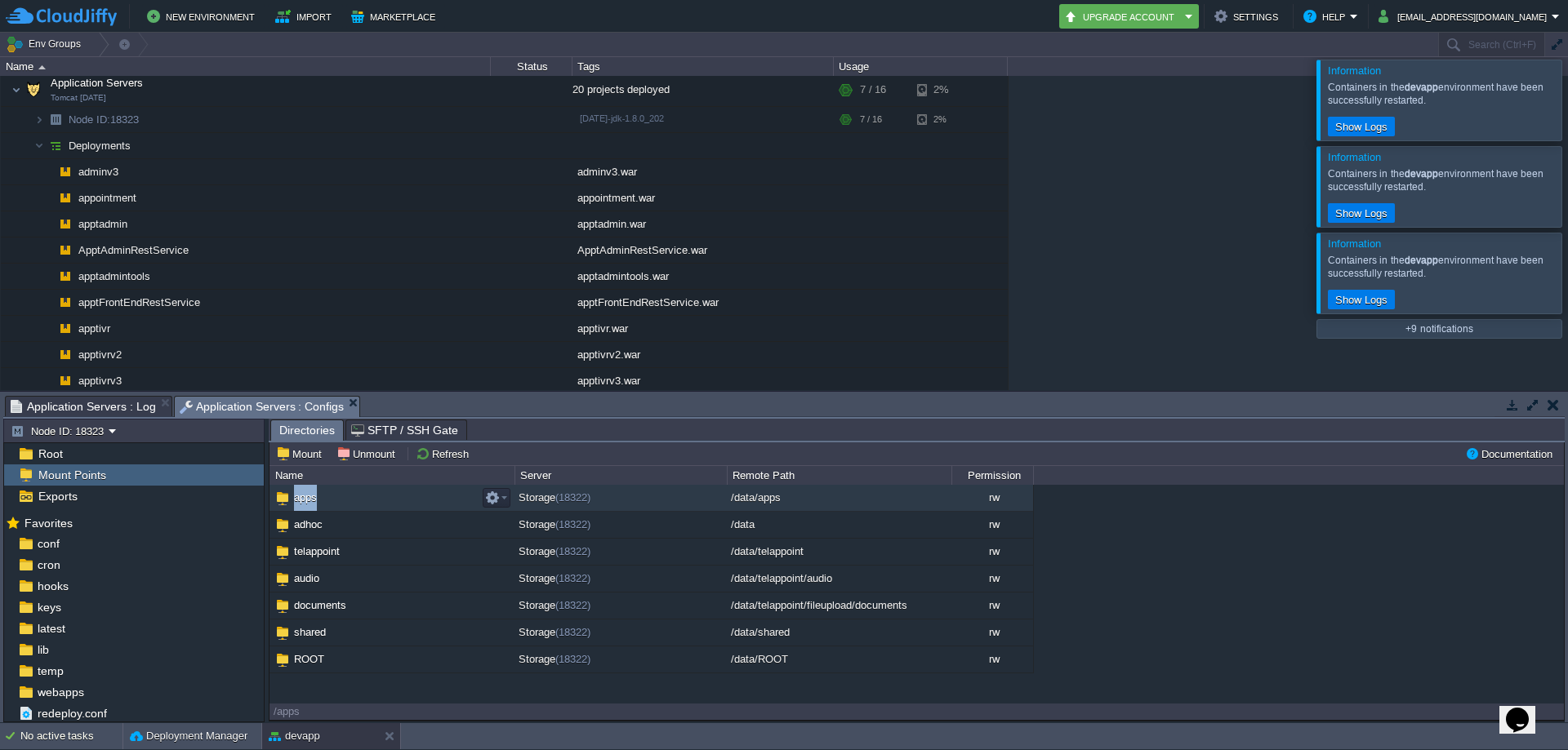
click at [304, 492] on td "apps" at bounding box center [391, 499] width 245 height 27
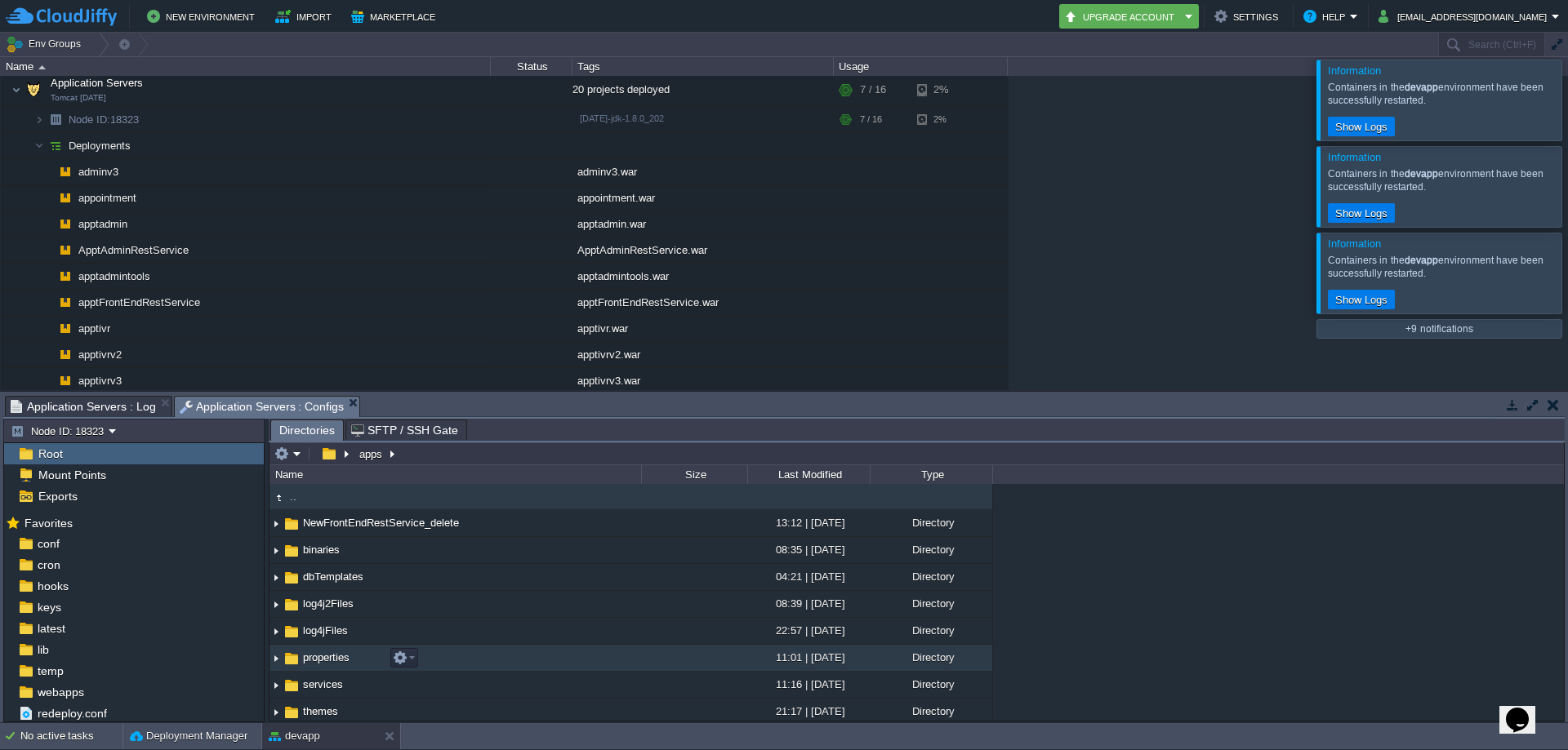
click at [325, 655] on span "properties" at bounding box center [326, 657] width 51 height 14
click at [275, 657] on img at bounding box center [275, 659] width 13 height 26
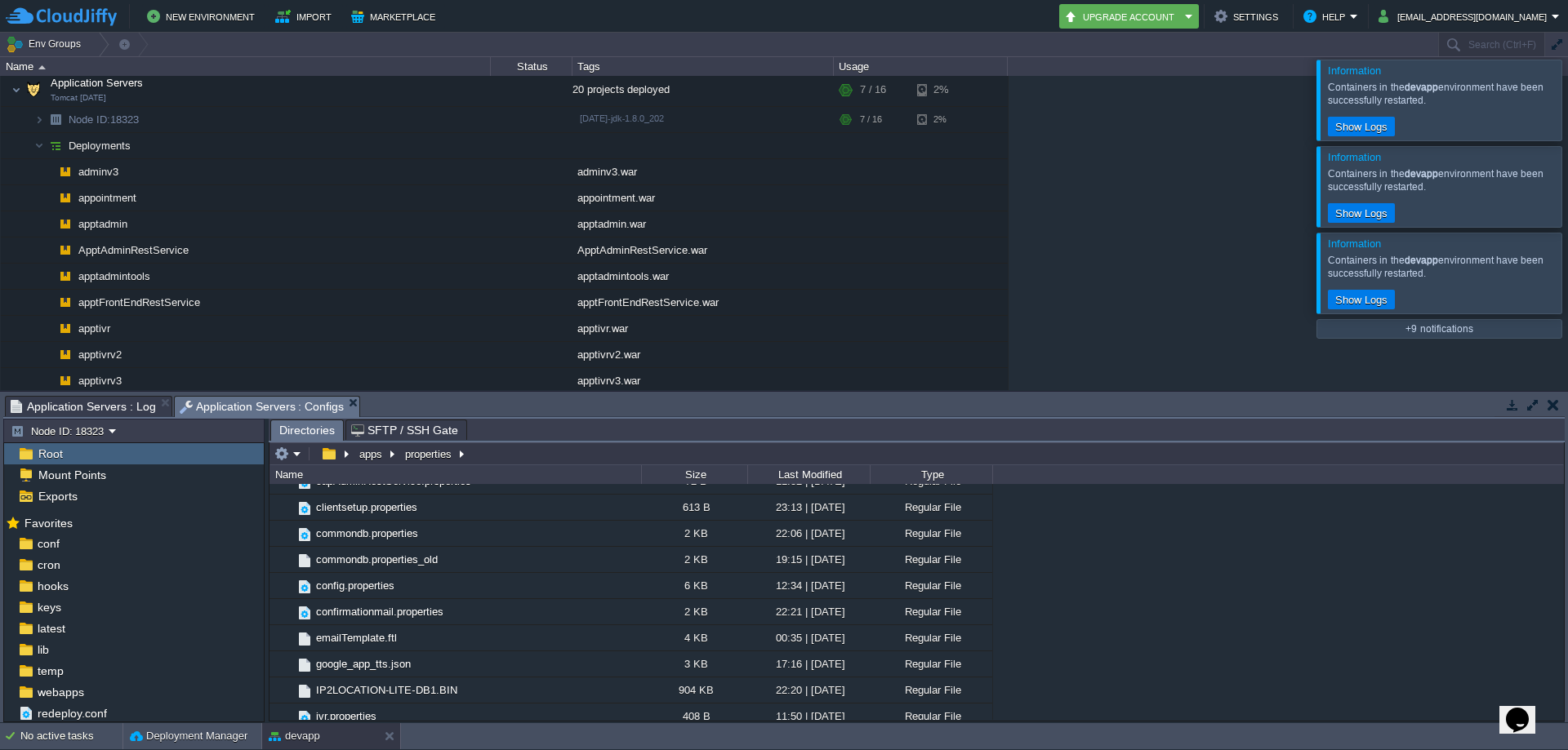
scroll to position [554, 0]
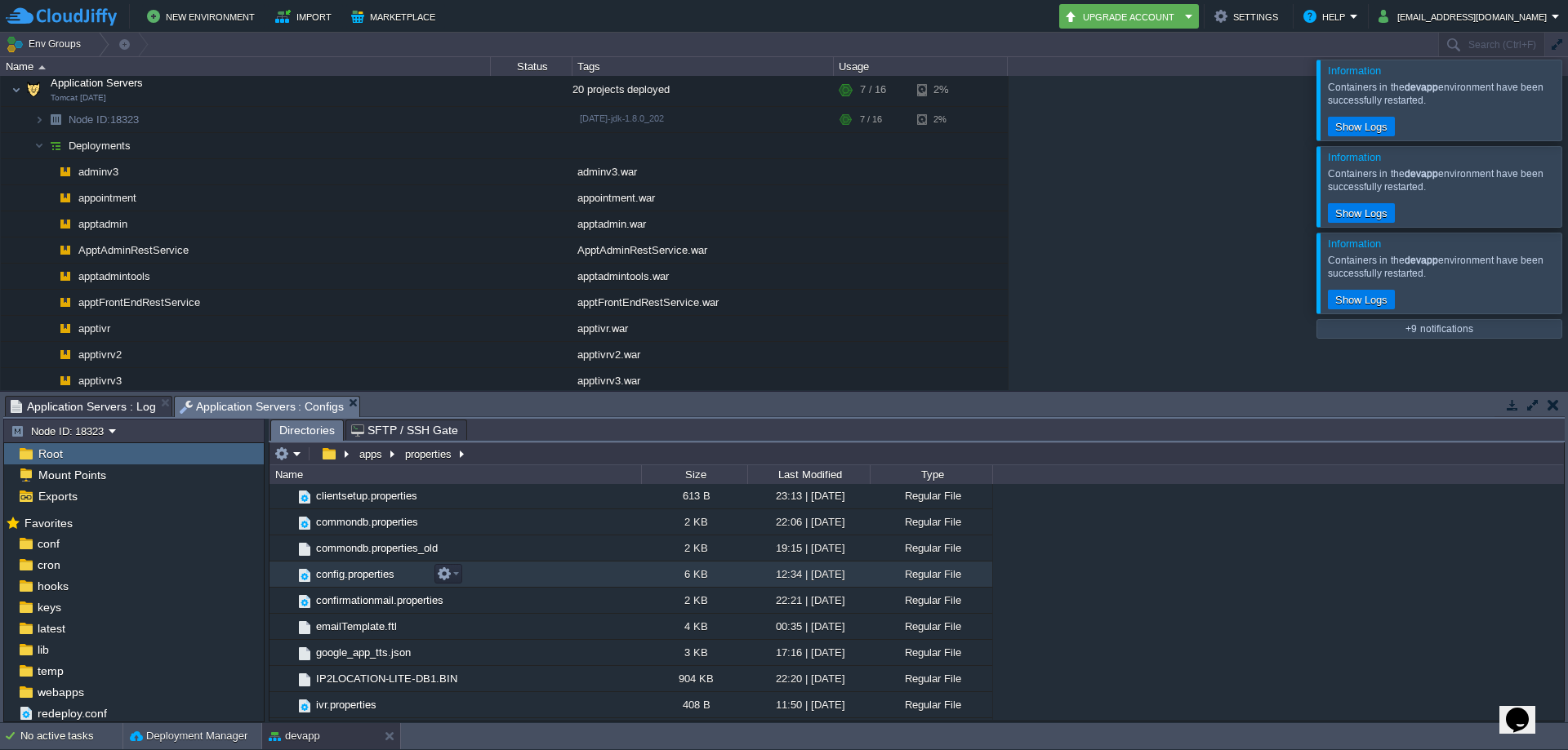
click at [384, 568] on td "config.properties" at bounding box center [455, 574] width 372 height 26
click at [369, 576] on span "config.properties" at bounding box center [356, 574] width 84 height 14
click at [368, 576] on span "config.properties" at bounding box center [356, 574] width 84 height 14
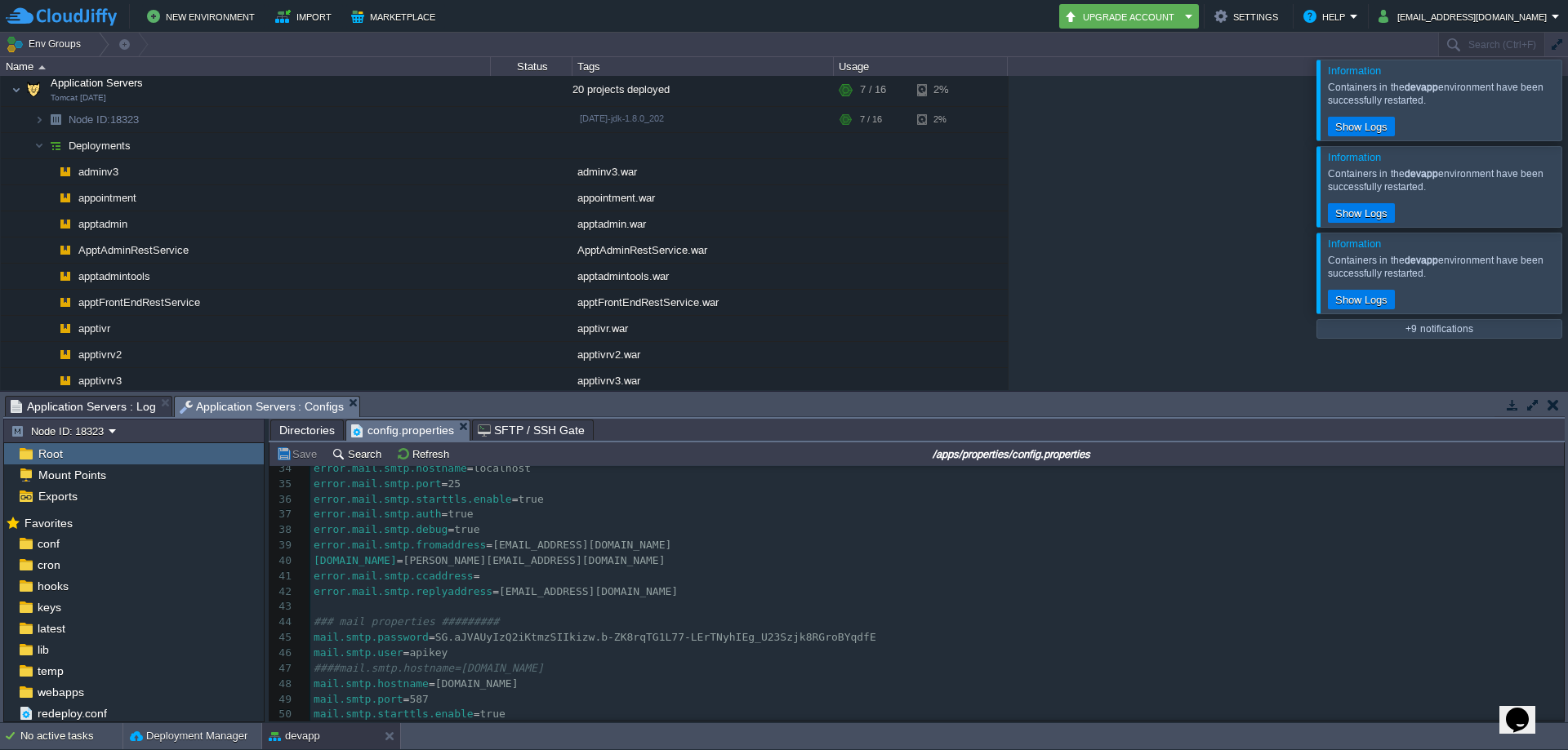
scroll to position [532, 0]
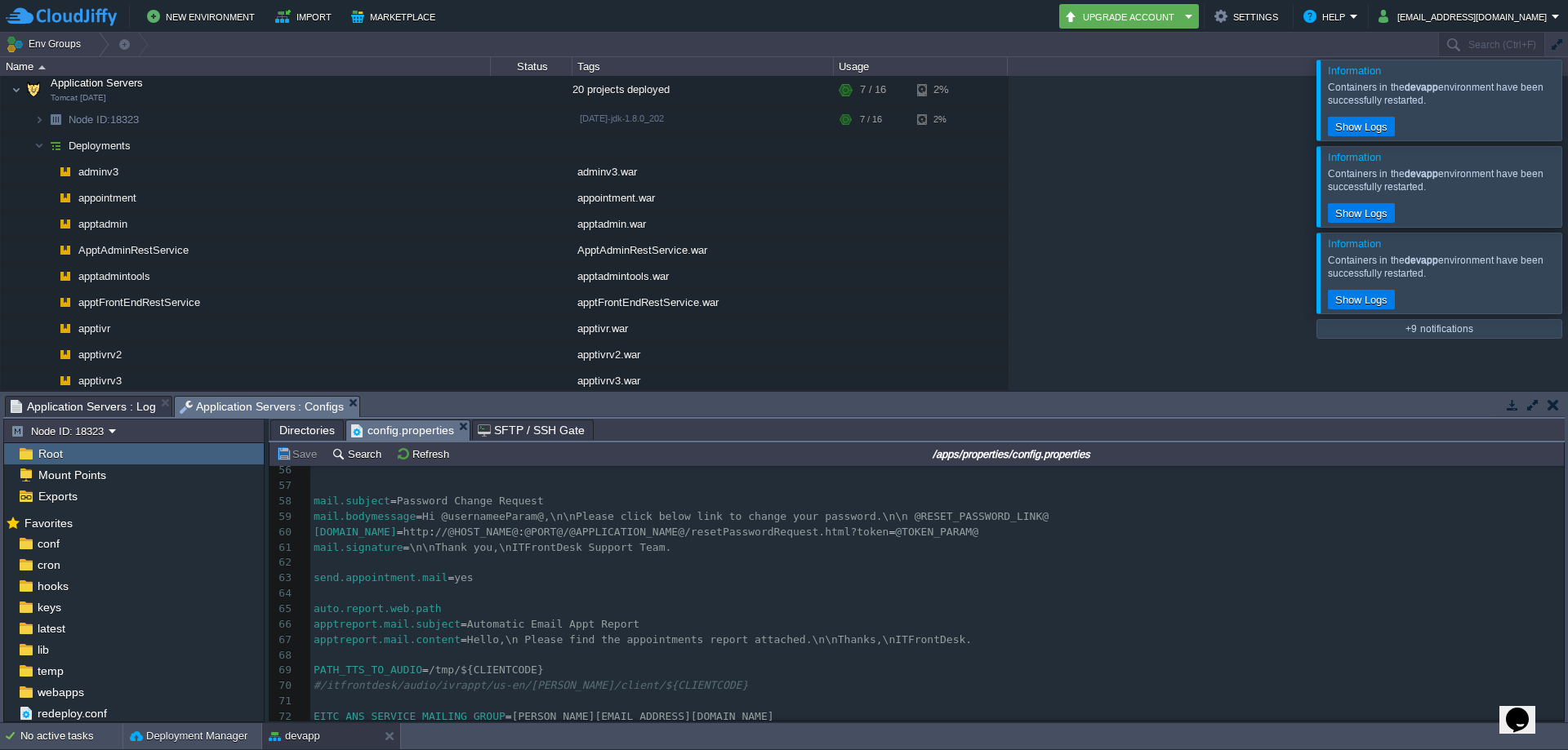
drag, startPoint x: 1565, startPoint y: 569, endPoint x: 1567, endPoint y: 588, distance: 19.1
click at [1567, 588] on div "Tasks Activity Log Archive Git / SVN Application Servers : Log Application Serv…" at bounding box center [784, 557] width 1568 height 331
